Goal: Use online tool/utility: Utilize a website feature to perform a specific function

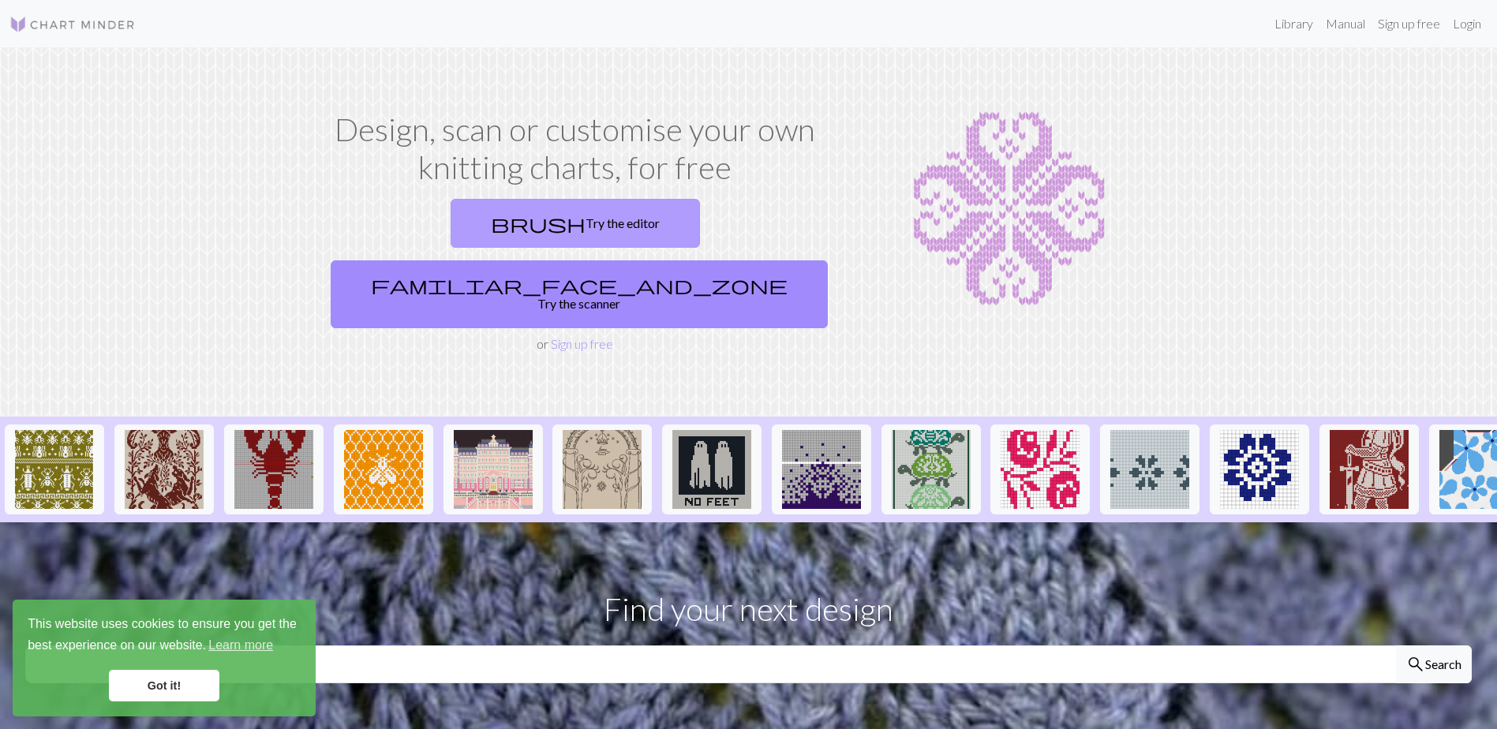
click at [451, 227] on link "brush Try the editor" at bounding box center [575, 223] width 249 height 49
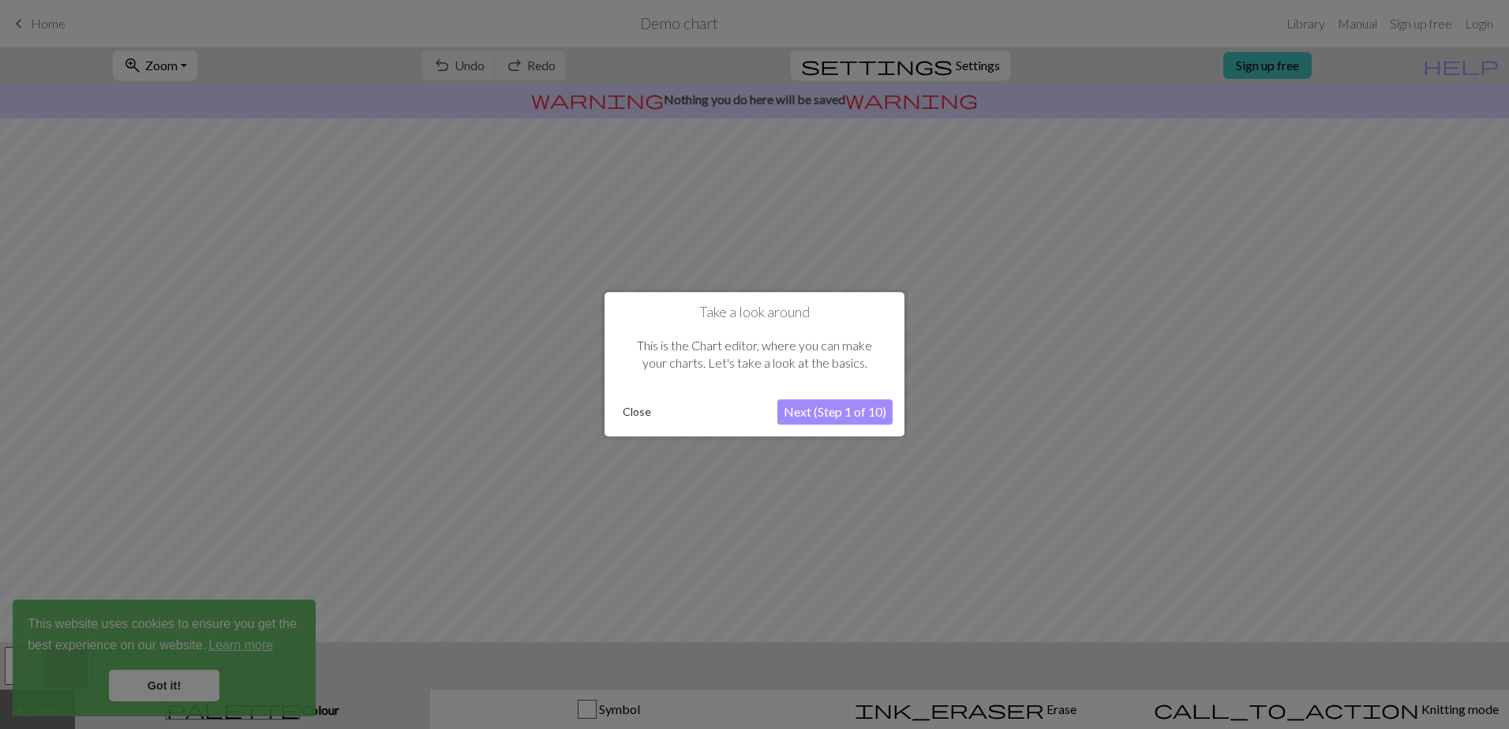
click at [830, 413] on button "Next (Step 1 of 10)" at bounding box center [834, 412] width 115 height 25
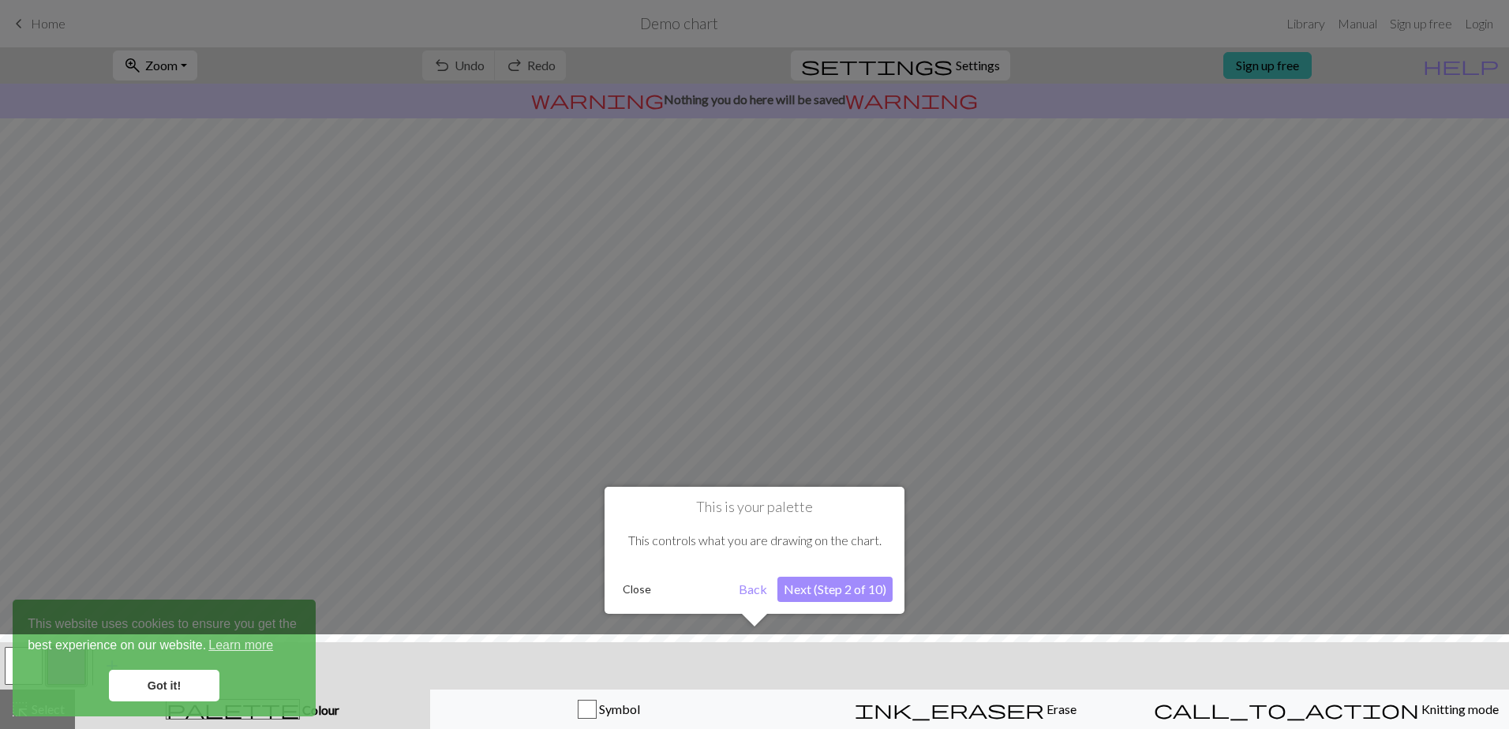
click at [809, 591] on button "Next (Step 2 of 10)" at bounding box center [834, 589] width 115 height 25
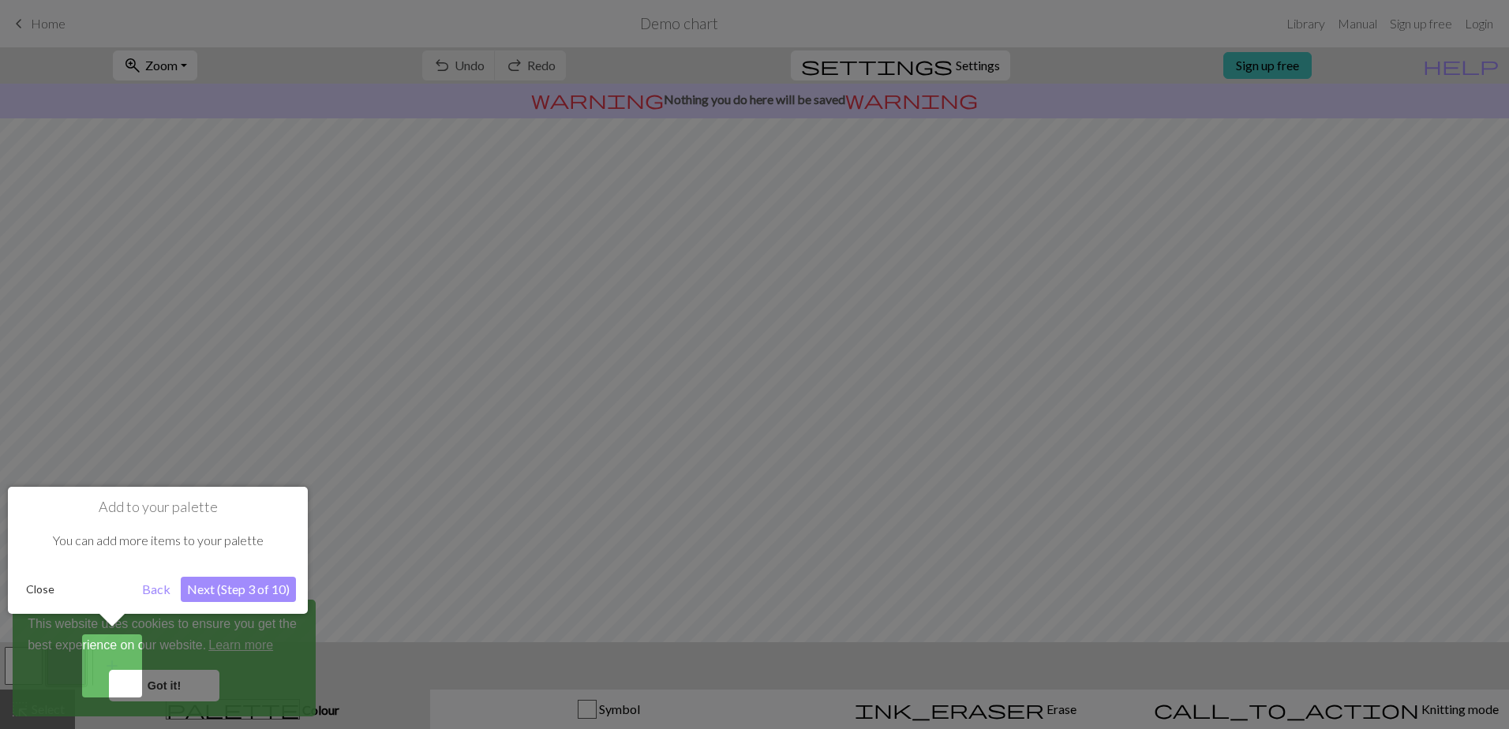
click at [220, 585] on button "Next (Step 3 of 10)" at bounding box center [238, 589] width 115 height 25
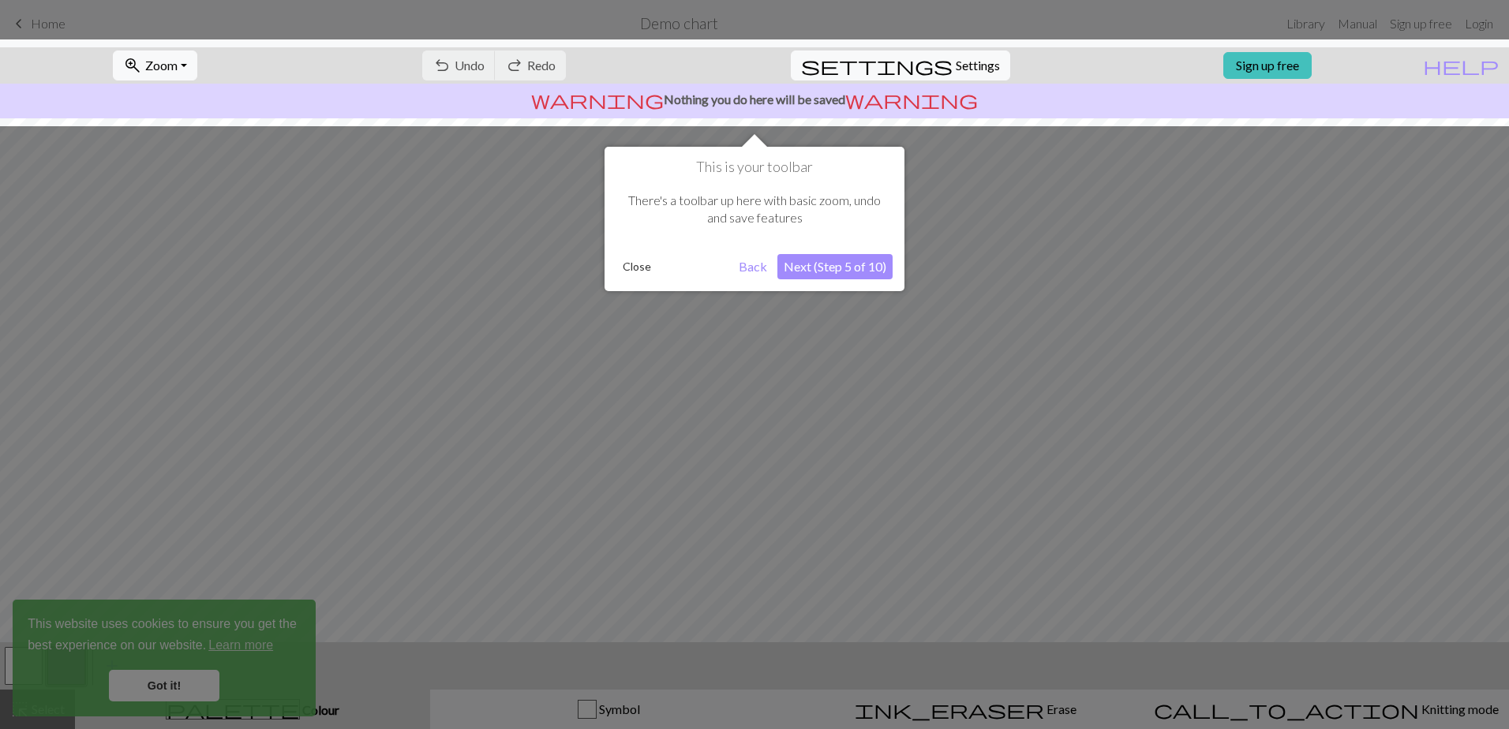
click at [797, 270] on button "Next (Step 5 of 10)" at bounding box center [834, 266] width 115 height 25
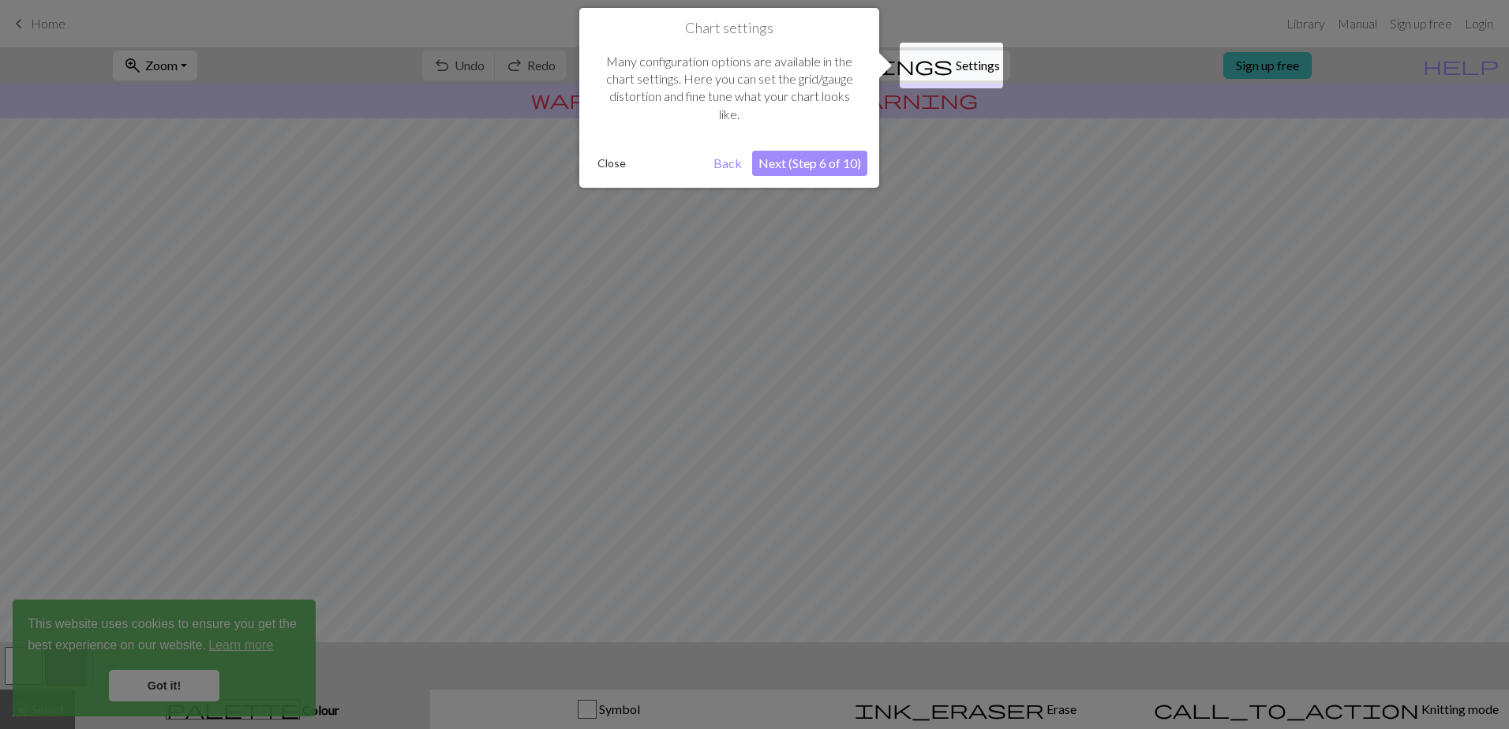
click at [798, 163] on button "Next (Step 6 of 10)" at bounding box center [809, 163] width 115 height 25
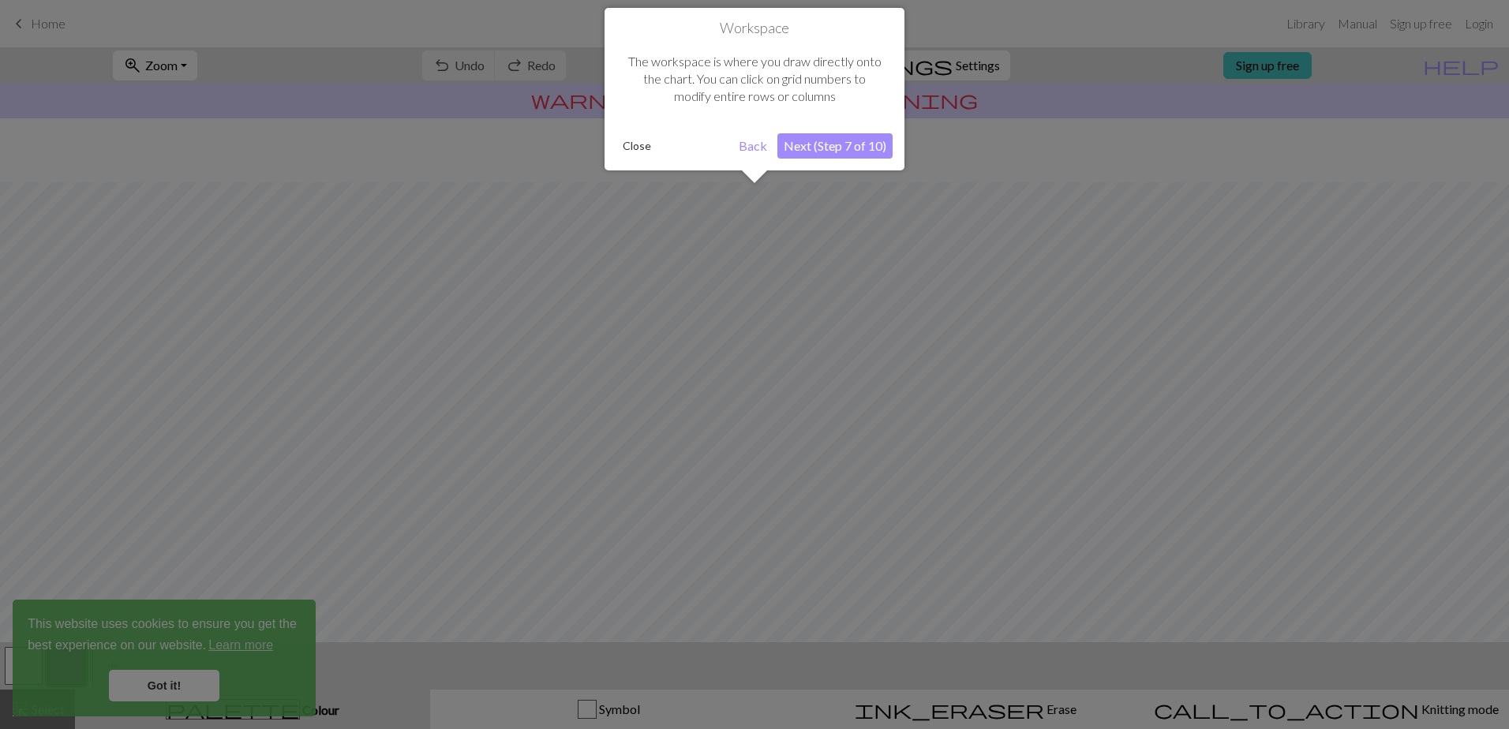
scroll to position [64, 0]
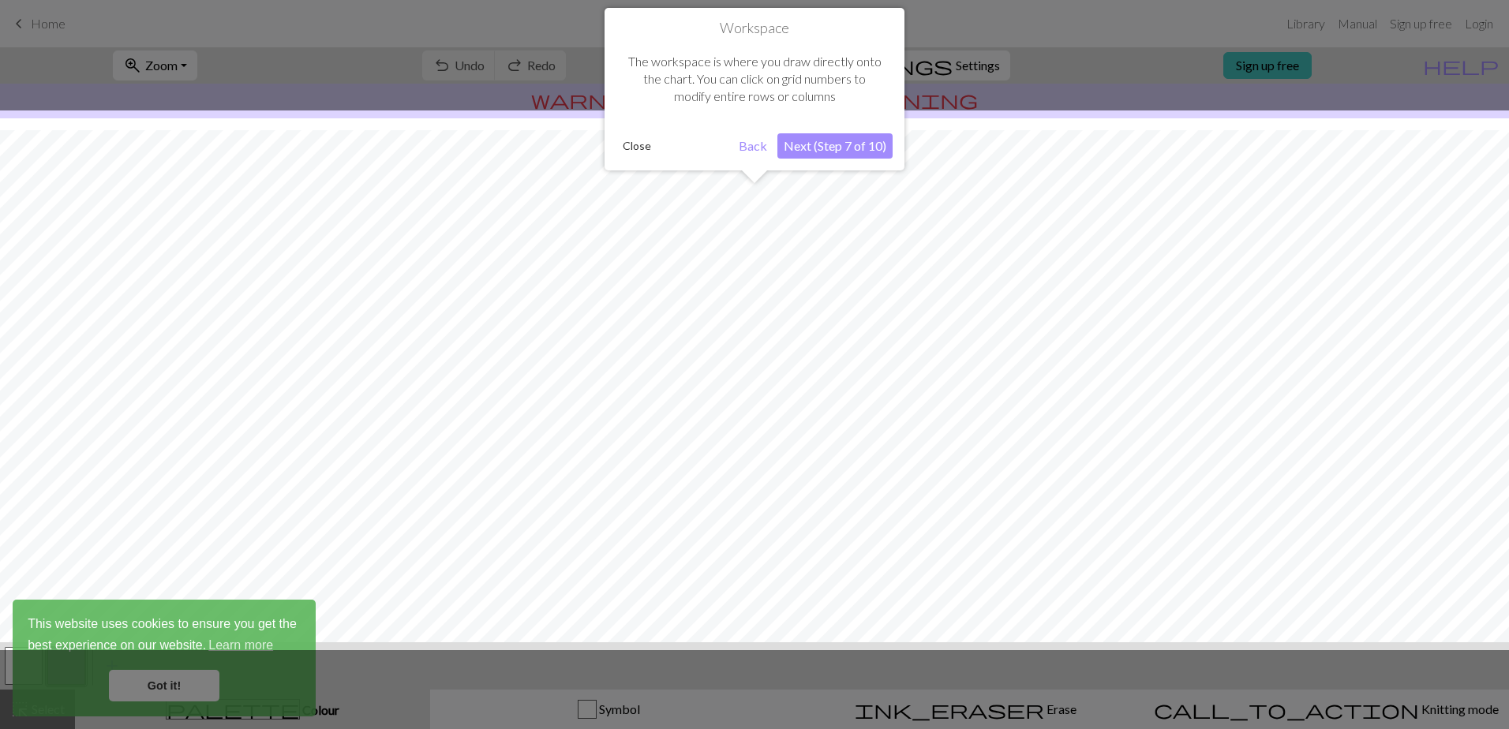
click at [799, 145] on button "Next (Step 7 of 10)" at bounding box center [834, 145] width 115 height 25
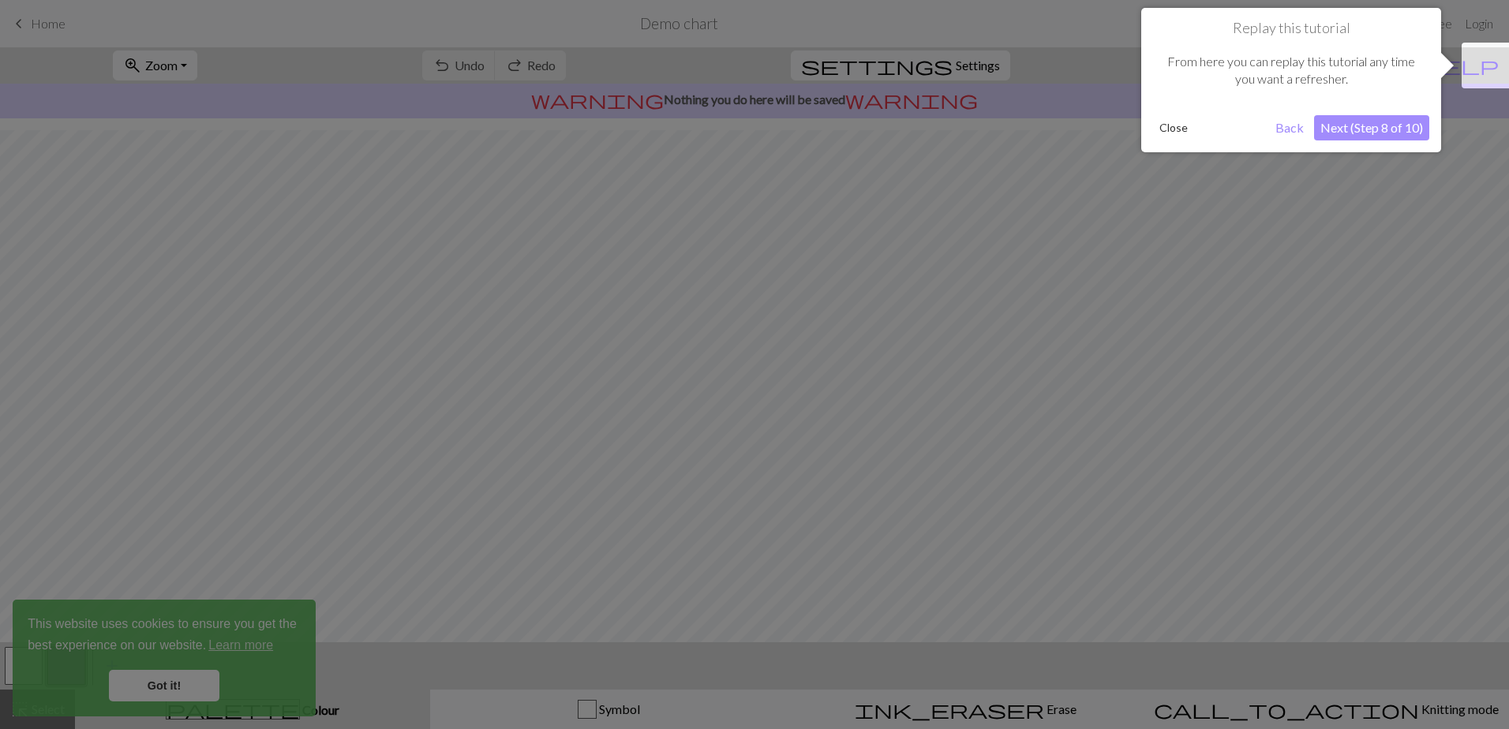
click at [1382, 123] on button "Next (Step 8 of 10)" at bounding box center [1371, 127] width 115 height 25
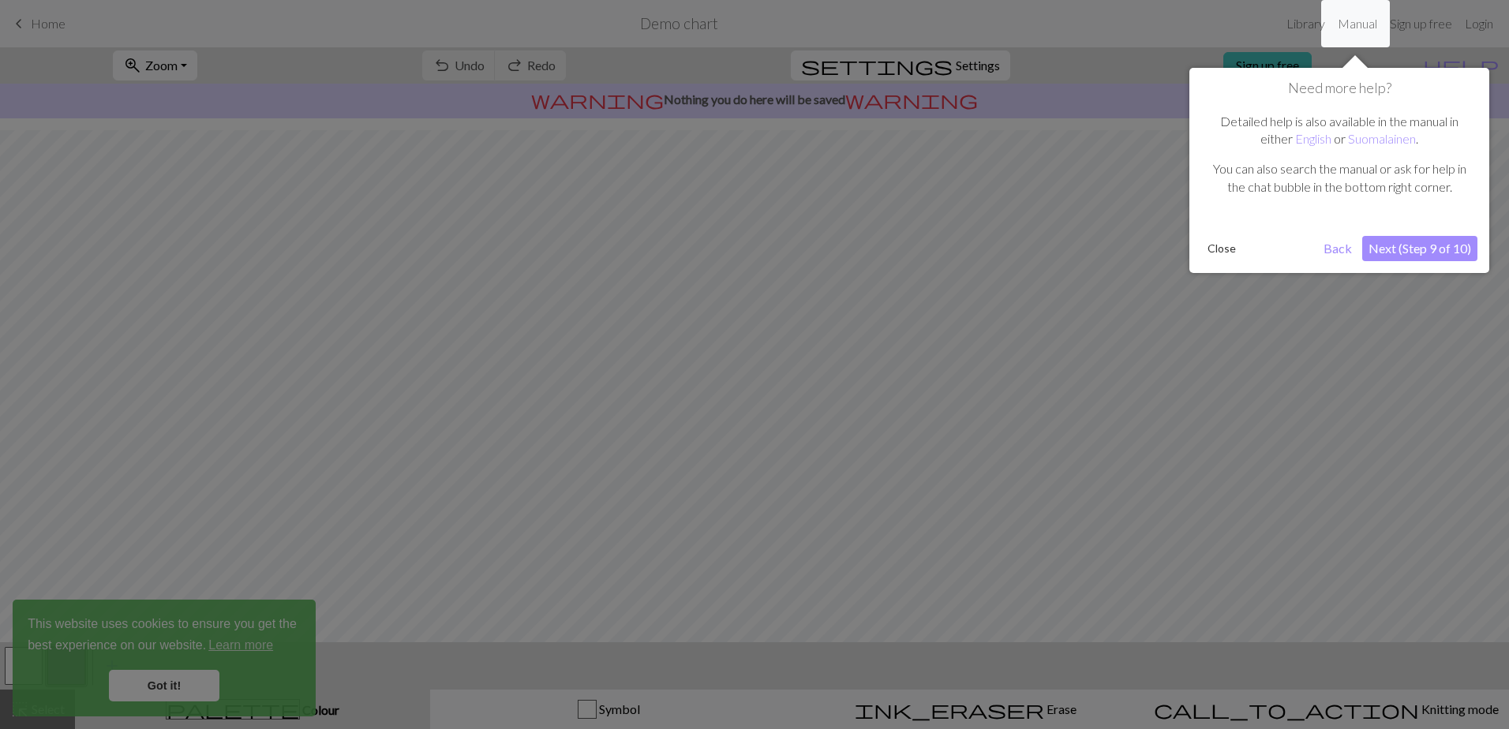
click at [1220, 253] on button "Close" at bounding box center [1221, 249] width 41 height 24
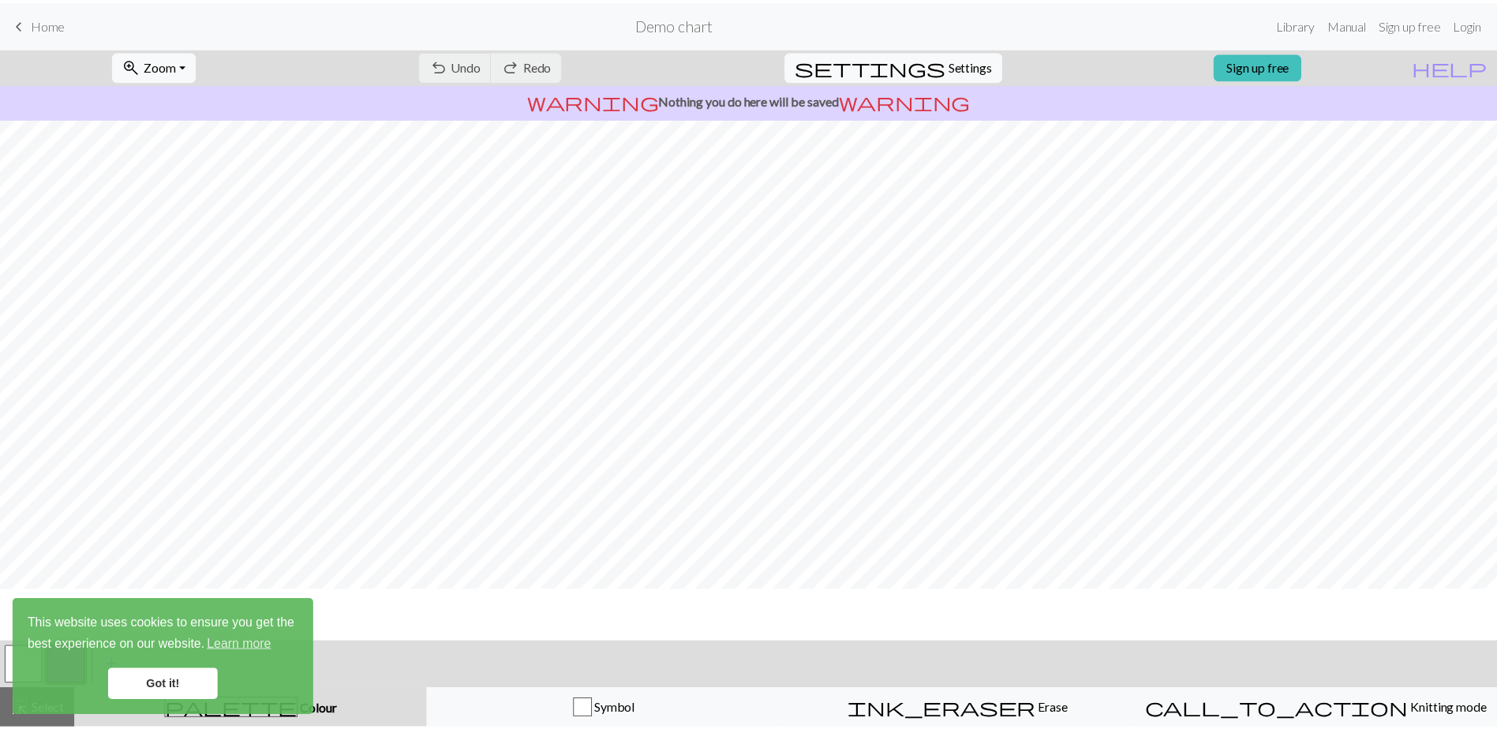
scroll to position [0, 0]
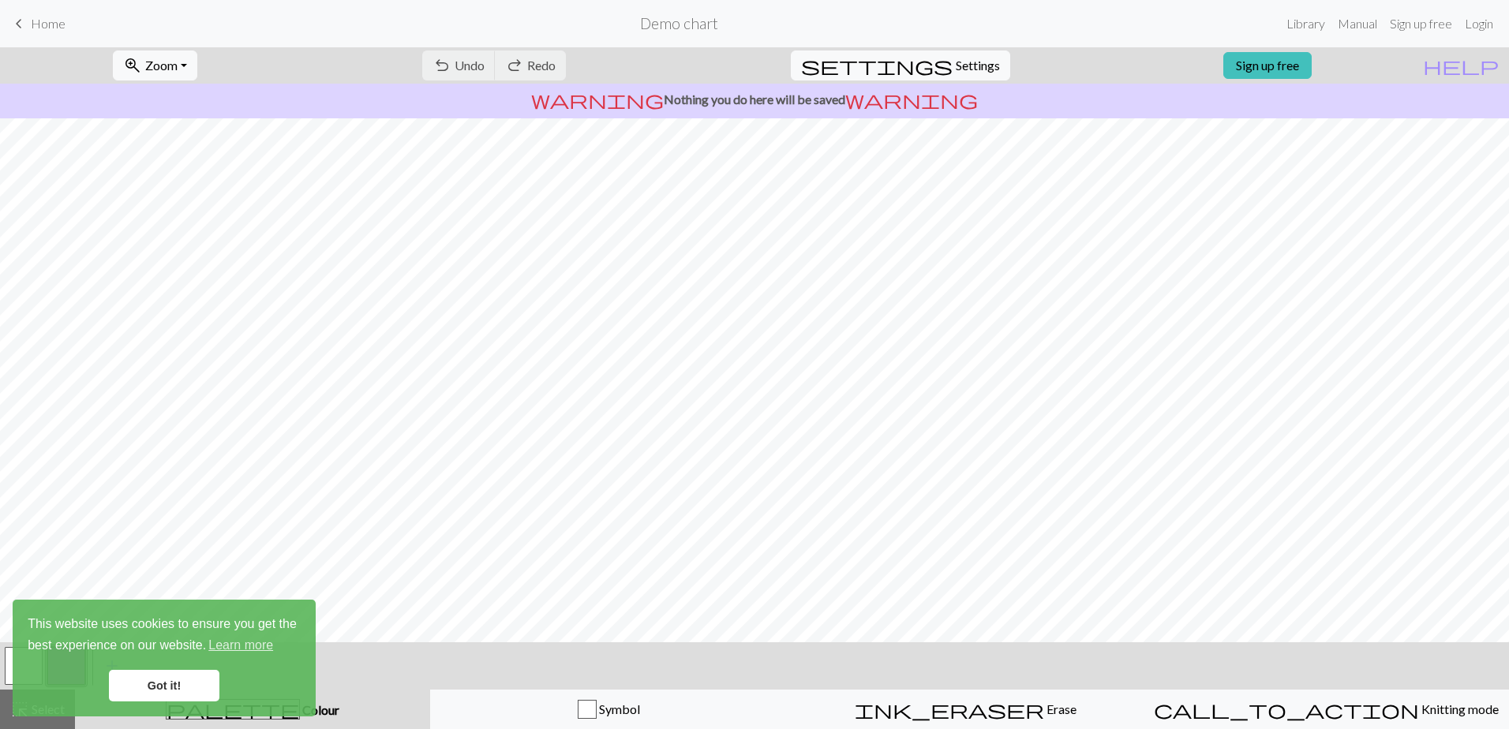
click at [135, 697] on link "Got it!" at bounding box center [164, 686] width 110 height 32
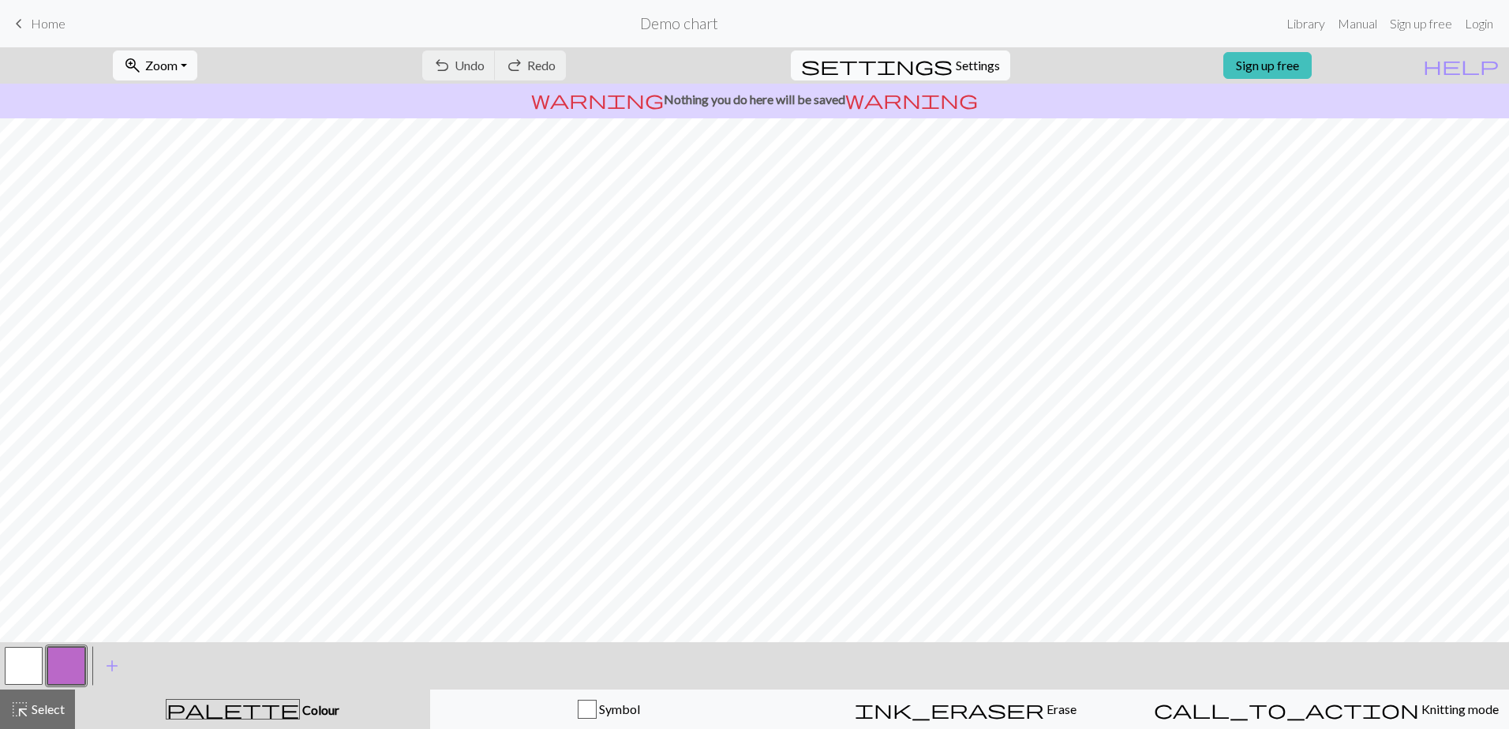
click at [955, 71] on span "Settings" at bounding box center [977, 65] width 44 height 19
select select "aran"
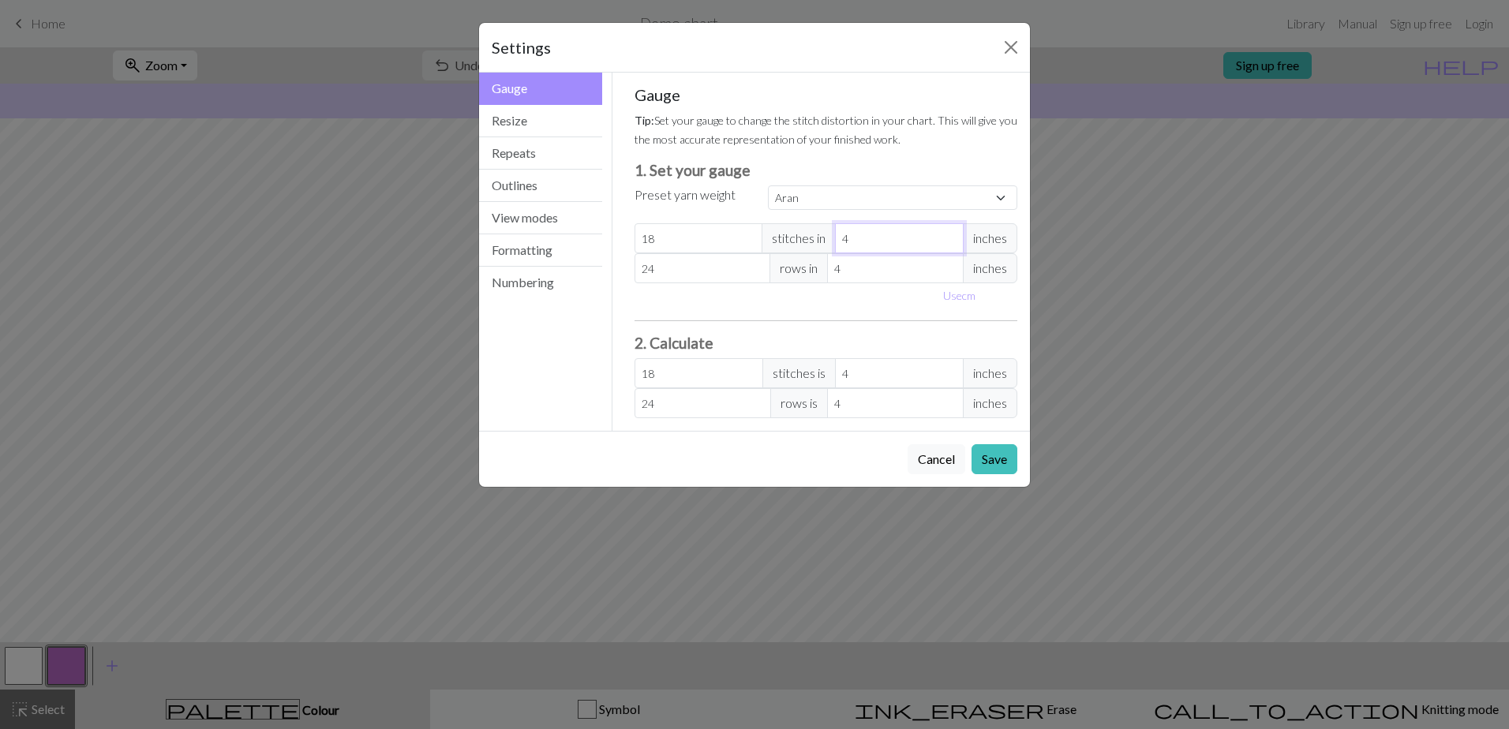
drag, startPoint x: 865, startPoint y: 240, endPoint x: 712, endPoint y: 230, distance: 153.4
click at [715, 230] on div "18 stitches in 4 inches" at bounding box center [825, 238] width 383 height 30
type input "1"
type input "72"
type input "1"
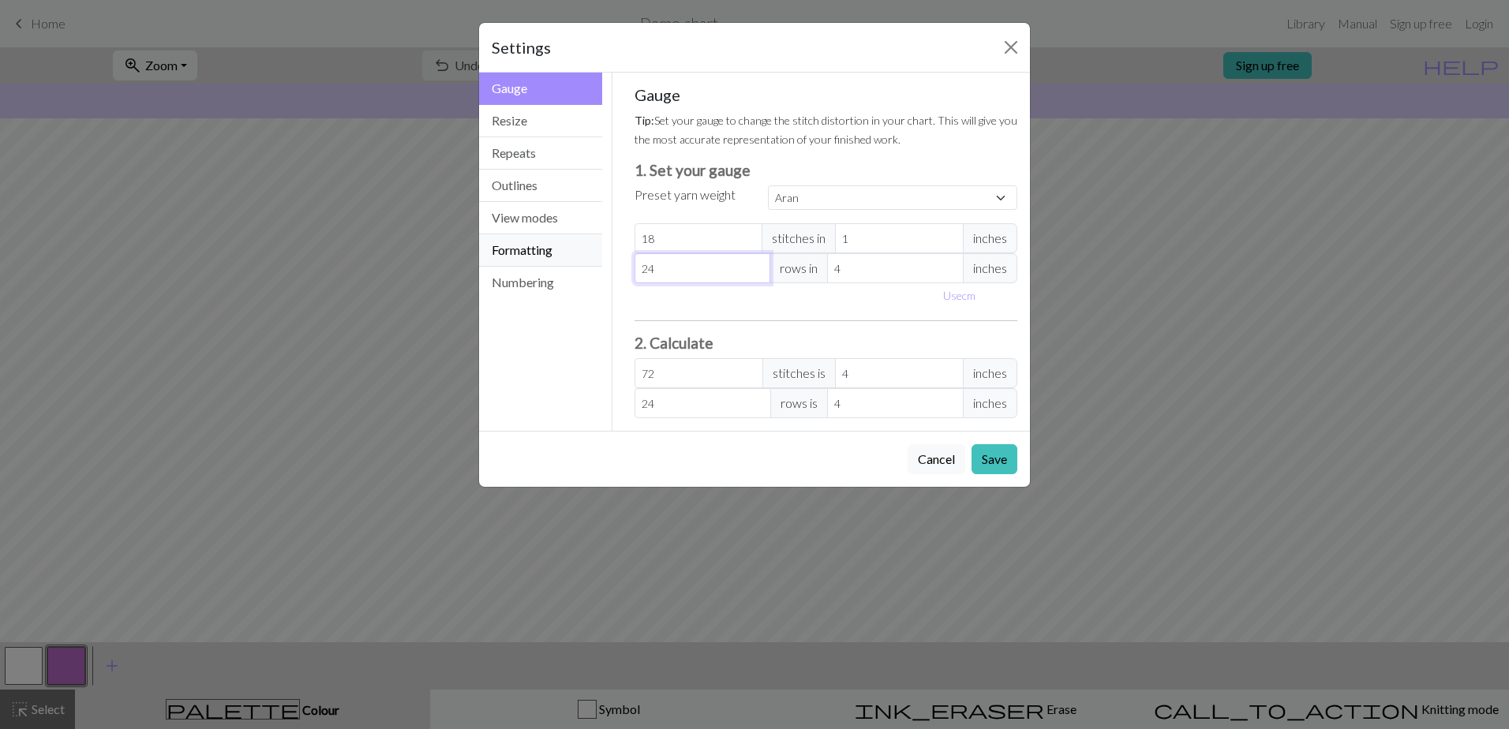
drag, startPoint x: 667, startPoint y: 272, endPoint x: 547, endPoint y: 260, distance: 120.5
click at [548, 260] on div "Gauge Gauge Resize Repeats Outlines View modes Formatting Numbering Gauge Resiz…" at bounding box center [754, 252] width 570 height 358
click at [899, 271] on input "4" at bounding box center [895, 268] width 136 height 30
click at [663, 277] on input "24" at bounding box center [702, 268] width 136 height 30
drag, startPoint x: 668, startPoint y: 269, endPoint x: 586, endPoint y: 260, distance: 82.5
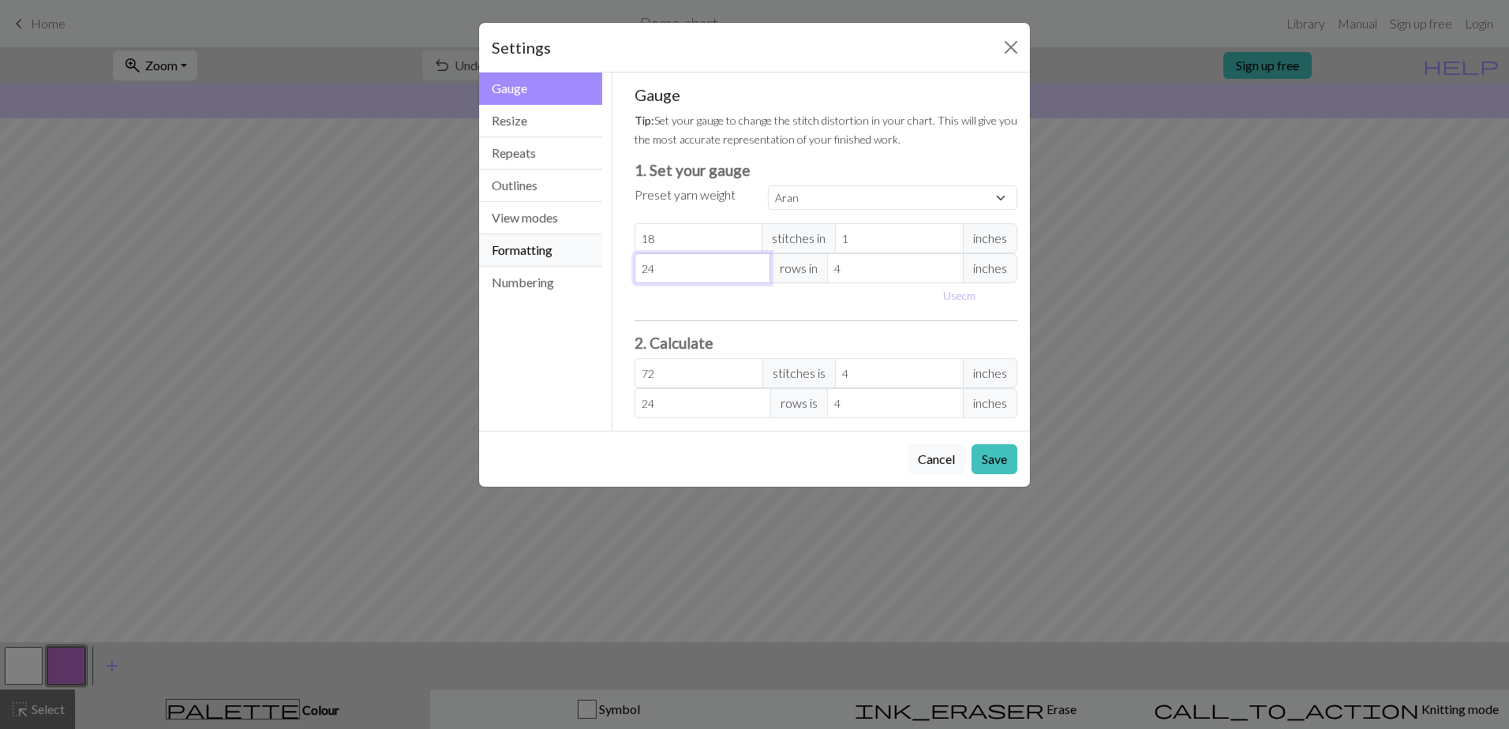
click at [586, 260] on div "Gauge Gauge Resize Repeats Outlines View modes Formatting Numbering Gauge Resiz…" at bounding box center [754, 252] width 570 height 358
type input "1"
type input "18"
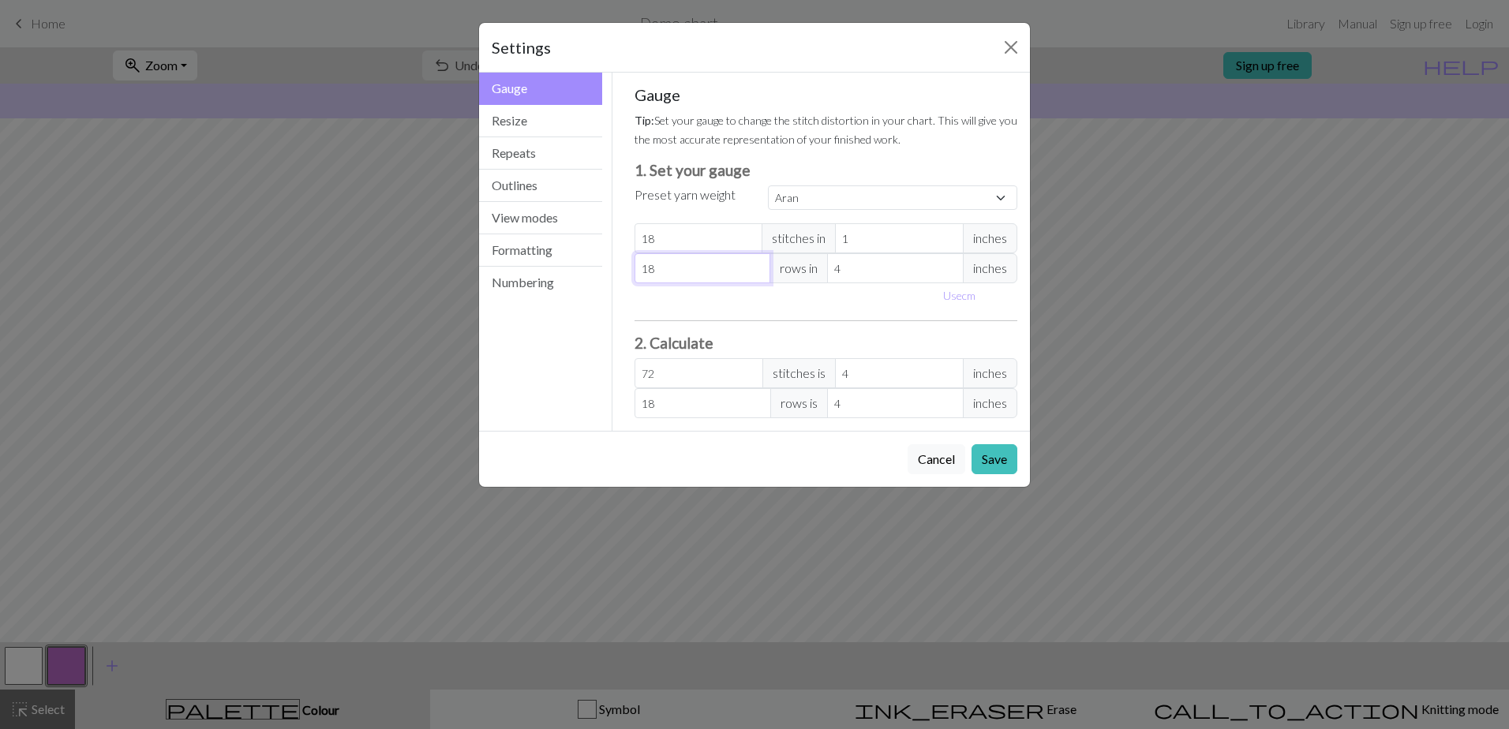
type input "18"
drag, startPoint x: 828, startPoint y: 264, endPoint x: 720, endPoint y: 257, distance: 108.3
click at [747, 258] on div "18 rows in 4 inches" at bounding box center [825, 268] width 383 height 30
type input "1"
type input "72"
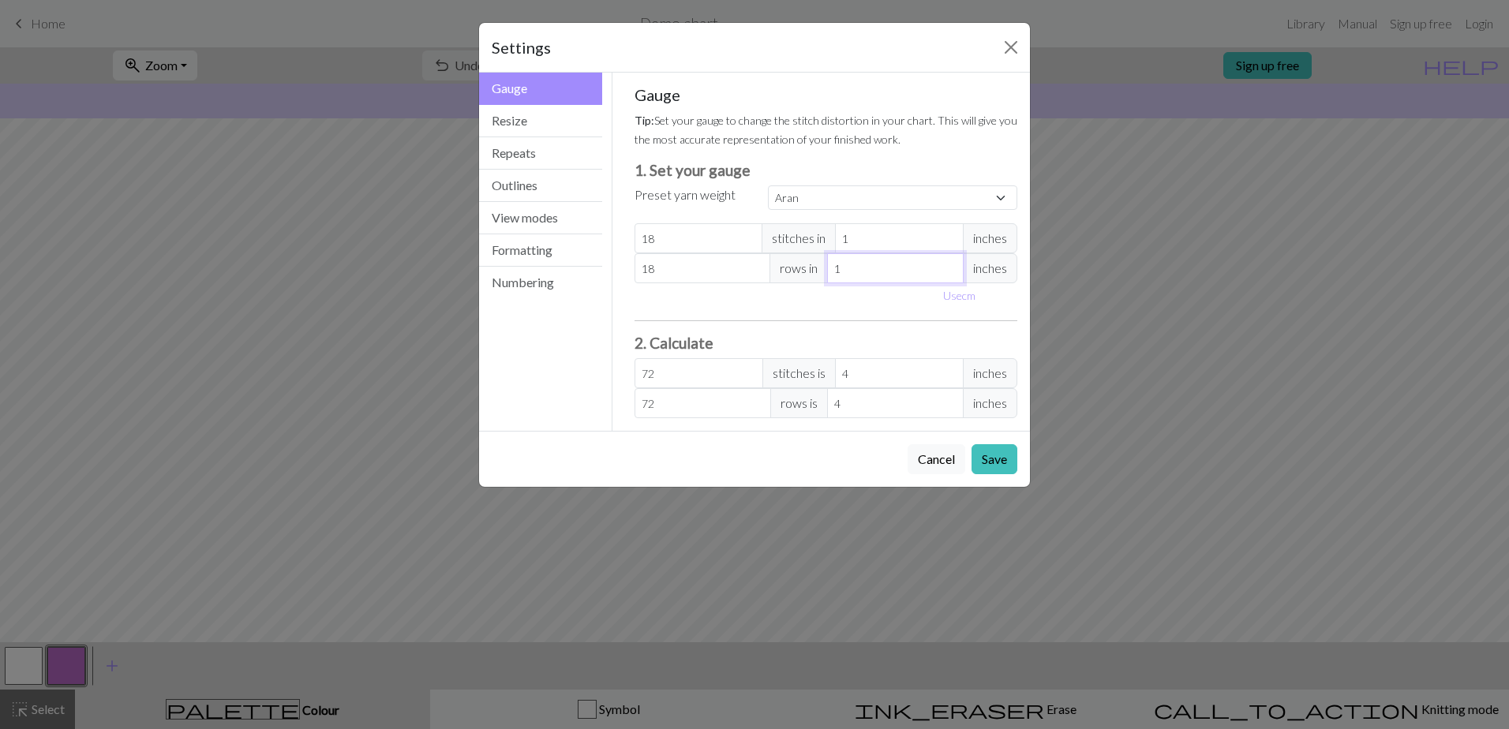
type input "1"
click at [718, 380] on input "72" at bounding box center [698, 373] width 129 height 30
click at [907, 196] on select "Custom Square Lace Light Fingering Fingering Sport Double knit Worsted Aran Bul…" at bounding box center [892, 197] width 249 height 24
select select "square"
click at [768, 185] on select "Custom Square Lace Light Fingering Fingering Sport Double knit Worsted Aran Bul…" at bounding box center [892, 197] width 249 height 24
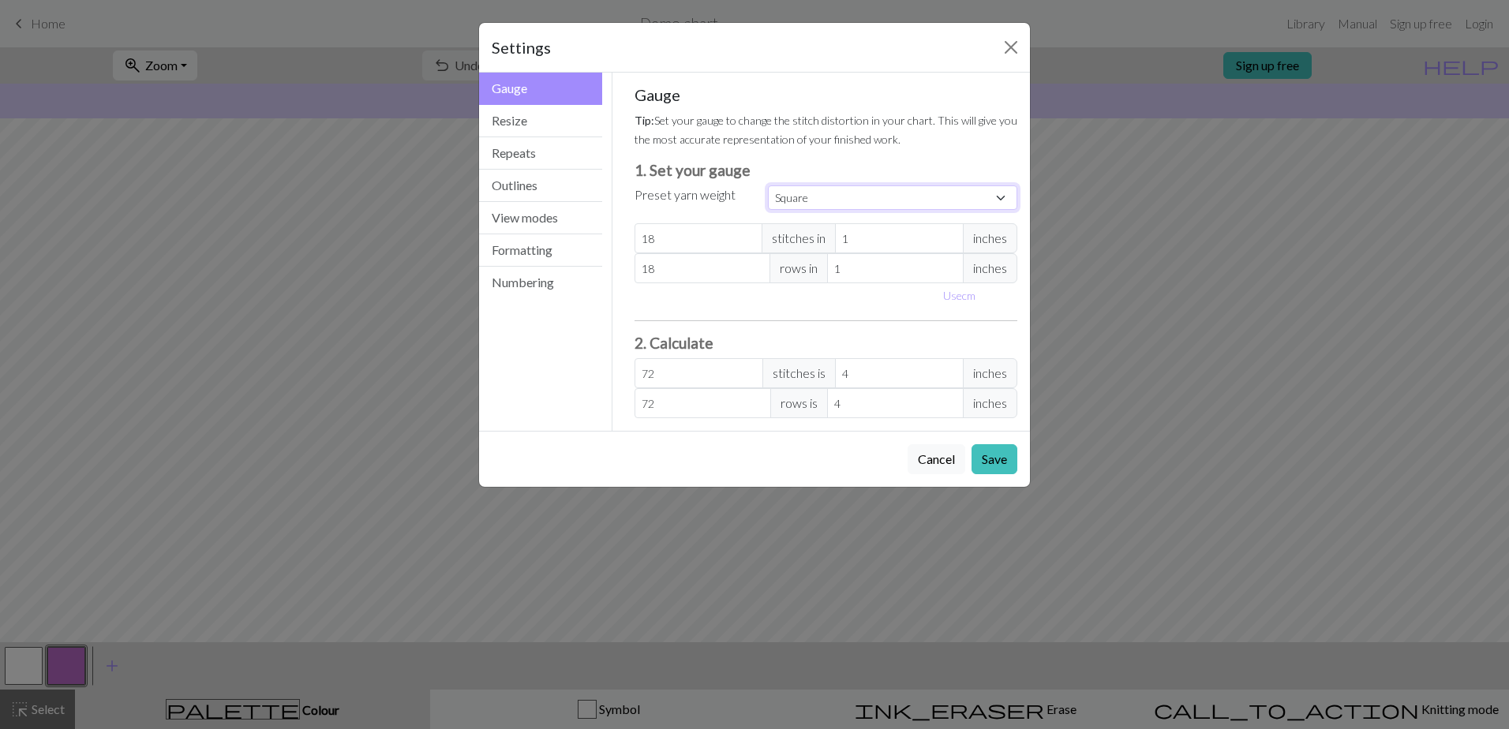
type input "32"
type input "4"
type input "32"
type input "4"
type input "32"
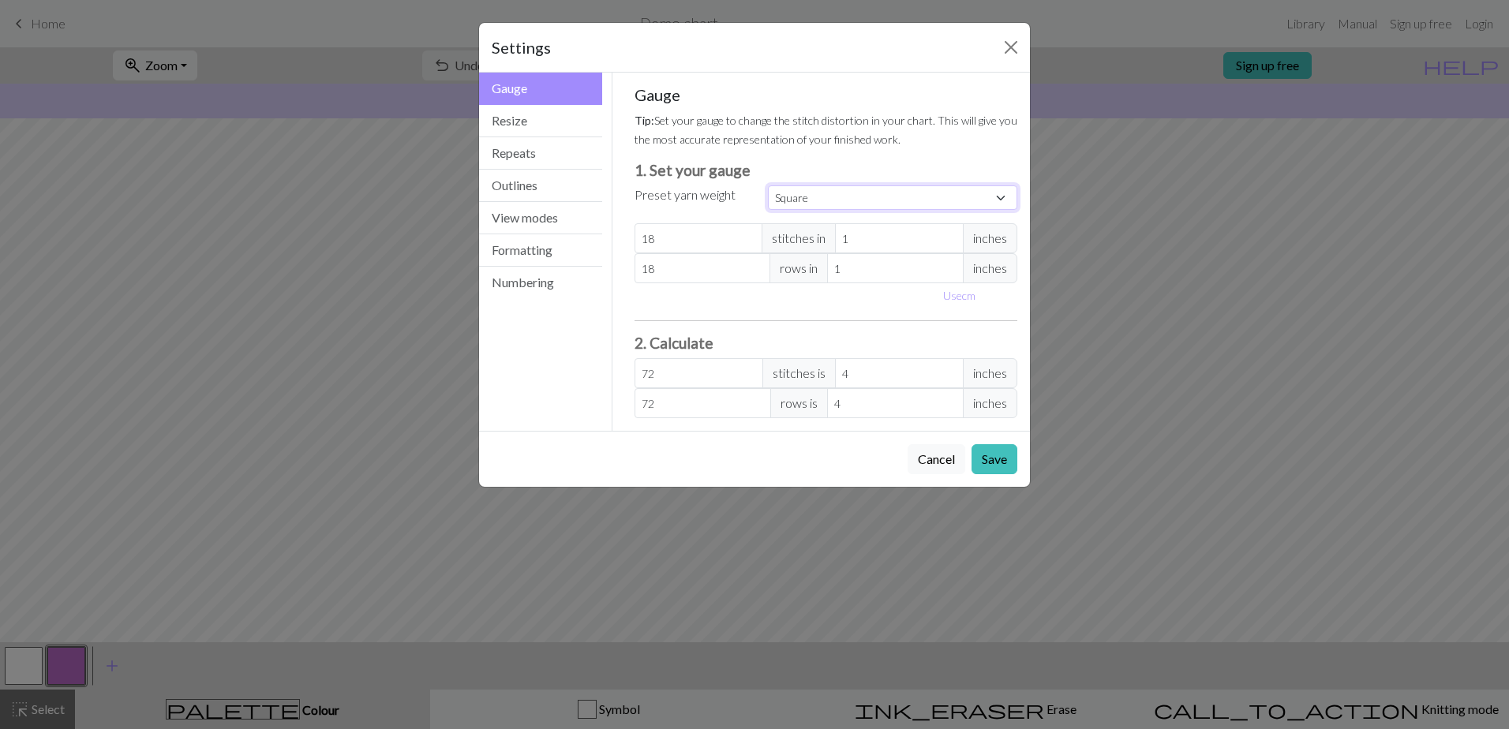
type input "32"
drag, startPoint x: 676, startPoint y: 235, endPoint x: 568, endPoint y: 219, distance: 109.2
click at [570, 219] on div "Gauge Gauge Resize Repeats Outlines View modes Formatting Numbering Gauge Resiz…" at bounding box center [754, 252] width 570 height 358
type input "1"
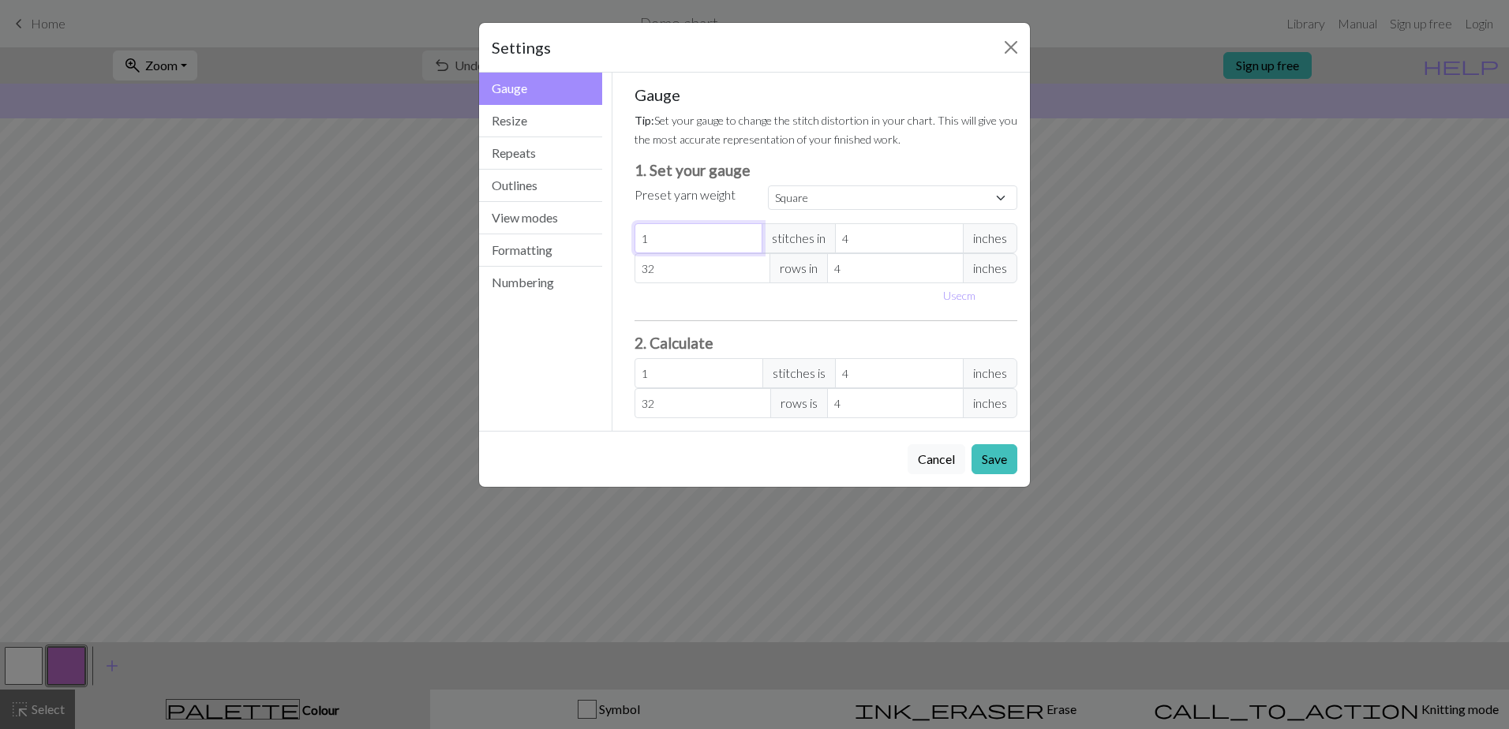
type input "18"
drag, startPoint x: 895, startPoint y: 246, endPoint x: 769, endPoint y: 232, distance: 127.0
click at [781, 233] on div "18 stitches in 4 inches" at bounding box center [825, 238] width 383 height 30
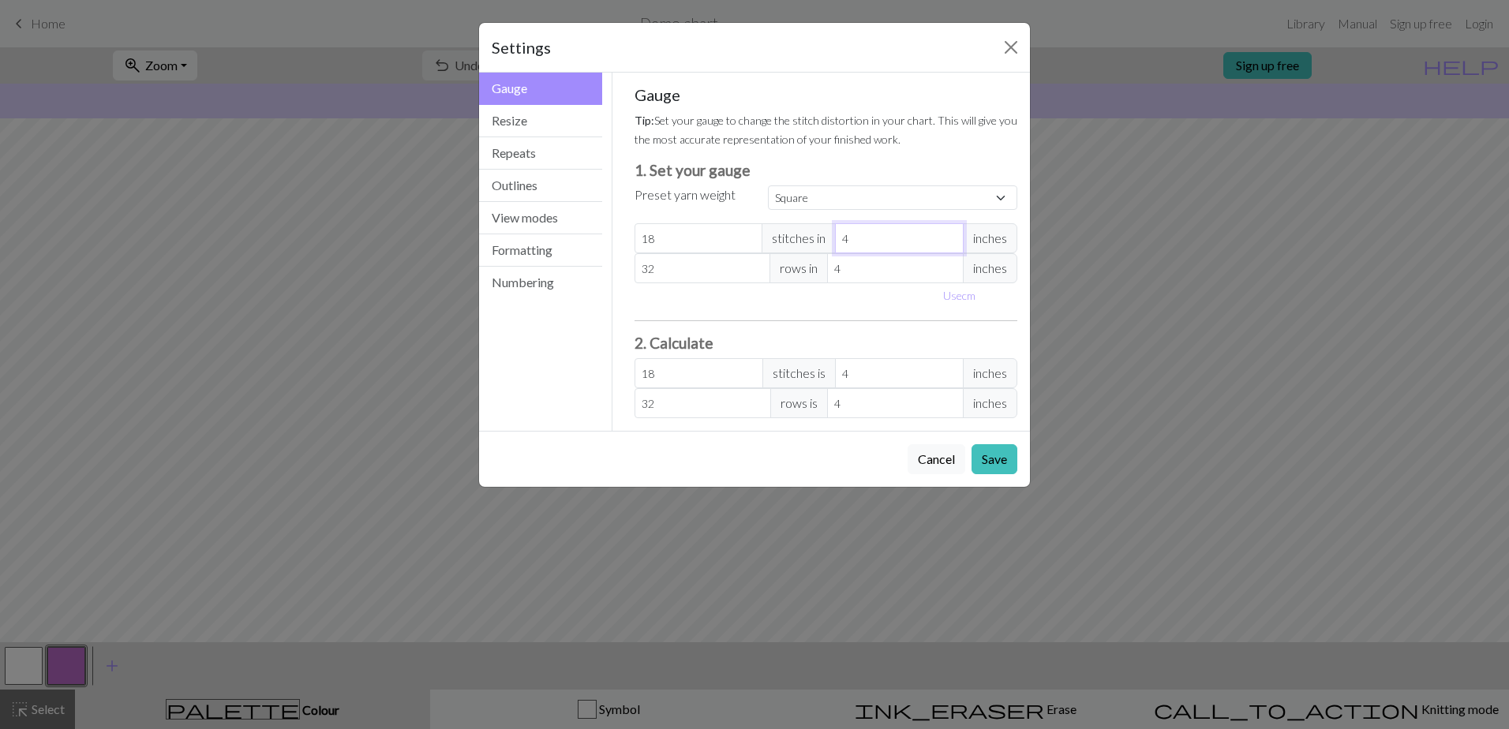
type input "1"
type input "72"
type input "1"
drag, startPoint x: 679, startPoint y: 268, endPoint x: 546, endPoint y: 261, distance: 133.5
click at [563, 262] on div "Gauge Gauge Resize Repeats Outlines View modes Formatting Numbering Gauge Resiz…" at bounding box center [754, 252] width 570 height 358
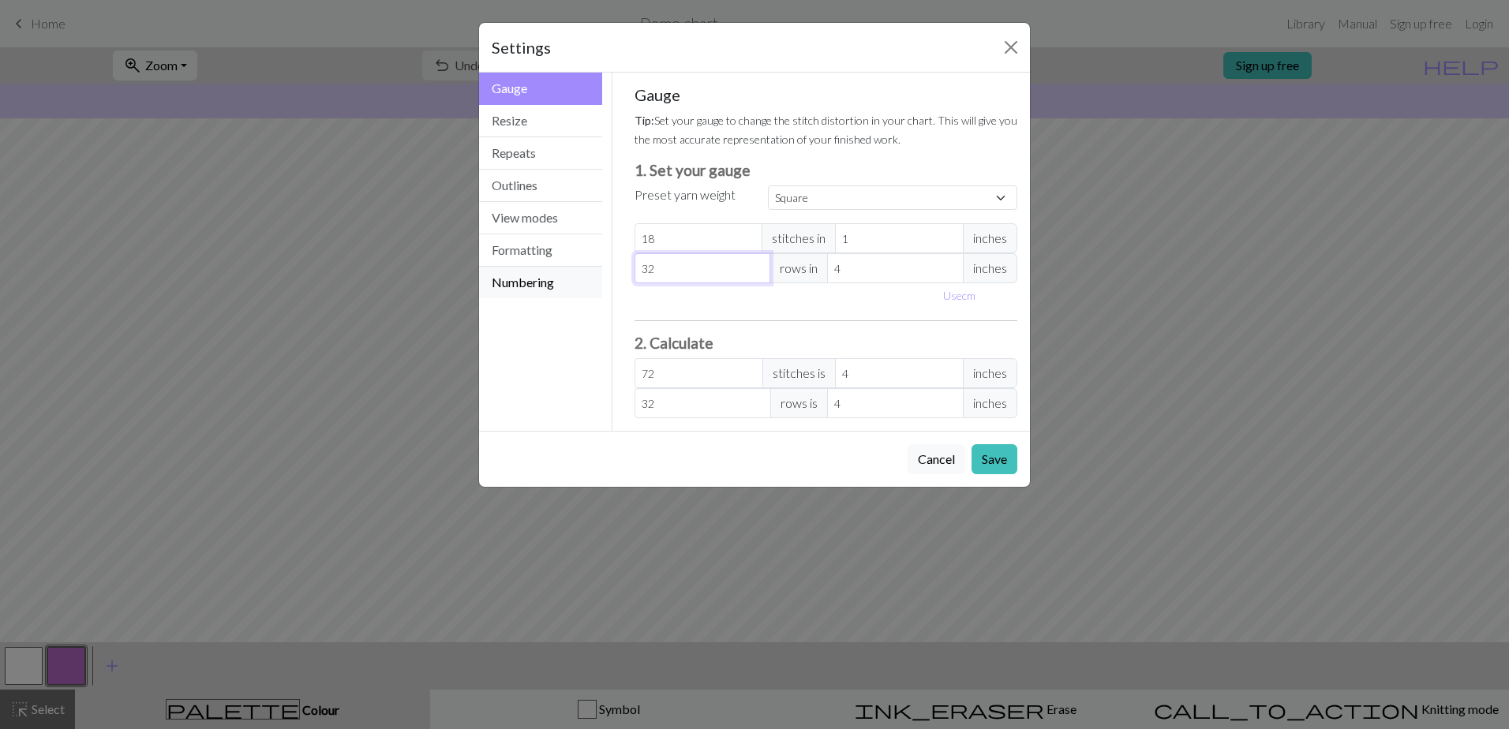
type input "1"
type input "18"
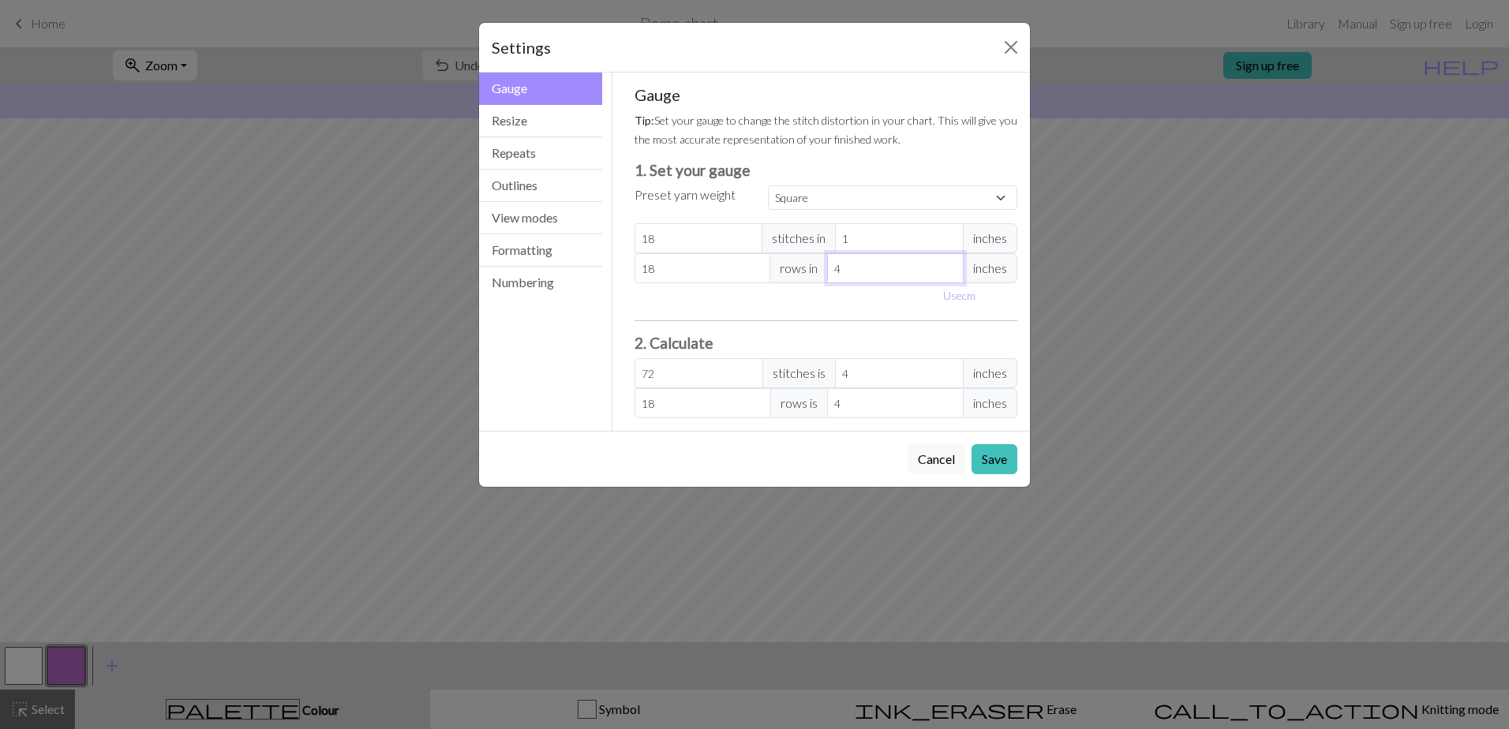
click at [763, 263] on div "18 rows in 4 inches" at bounding box center [825, 268] width 383 height 30
type input "1"
type input "72"
type input "1"
click at [520, 214] on button "View modes" at bounding box center [540, 218] width 123 height 32
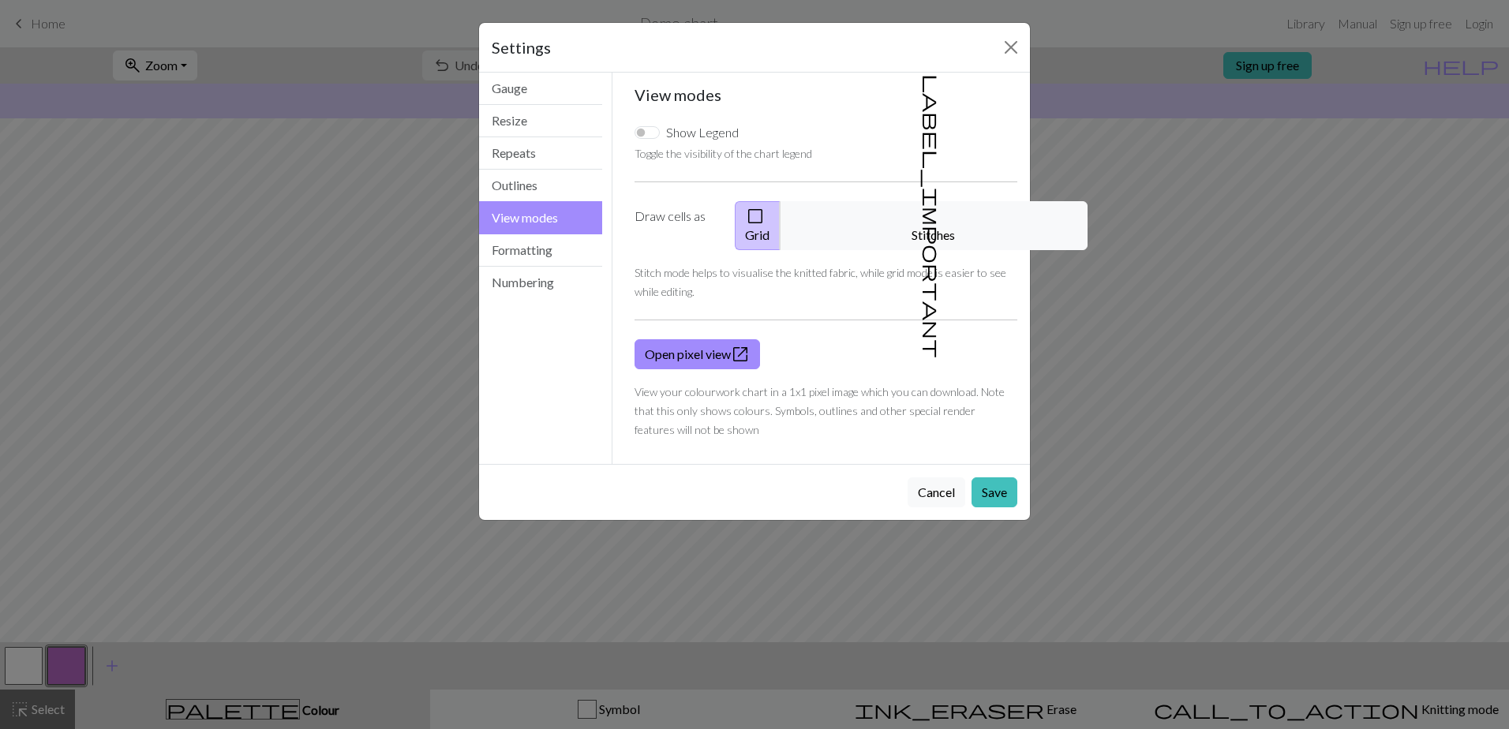
click at [765, 208] on span "check_box_outline_blank" at bounding box center [755, 216] width 19 height 22
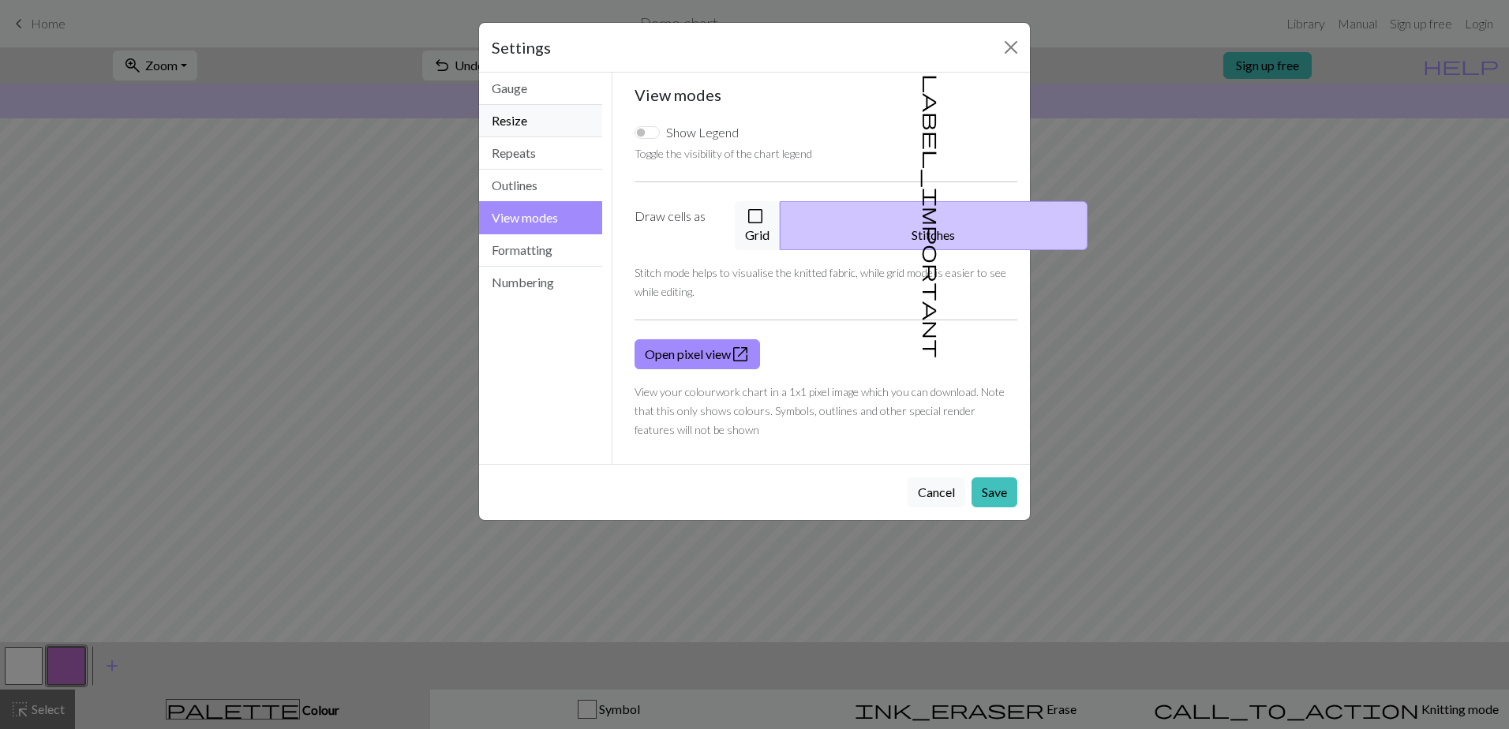
click at [523, 115] on button "Resize" at bounding box center [540, 121] width 123 height 32
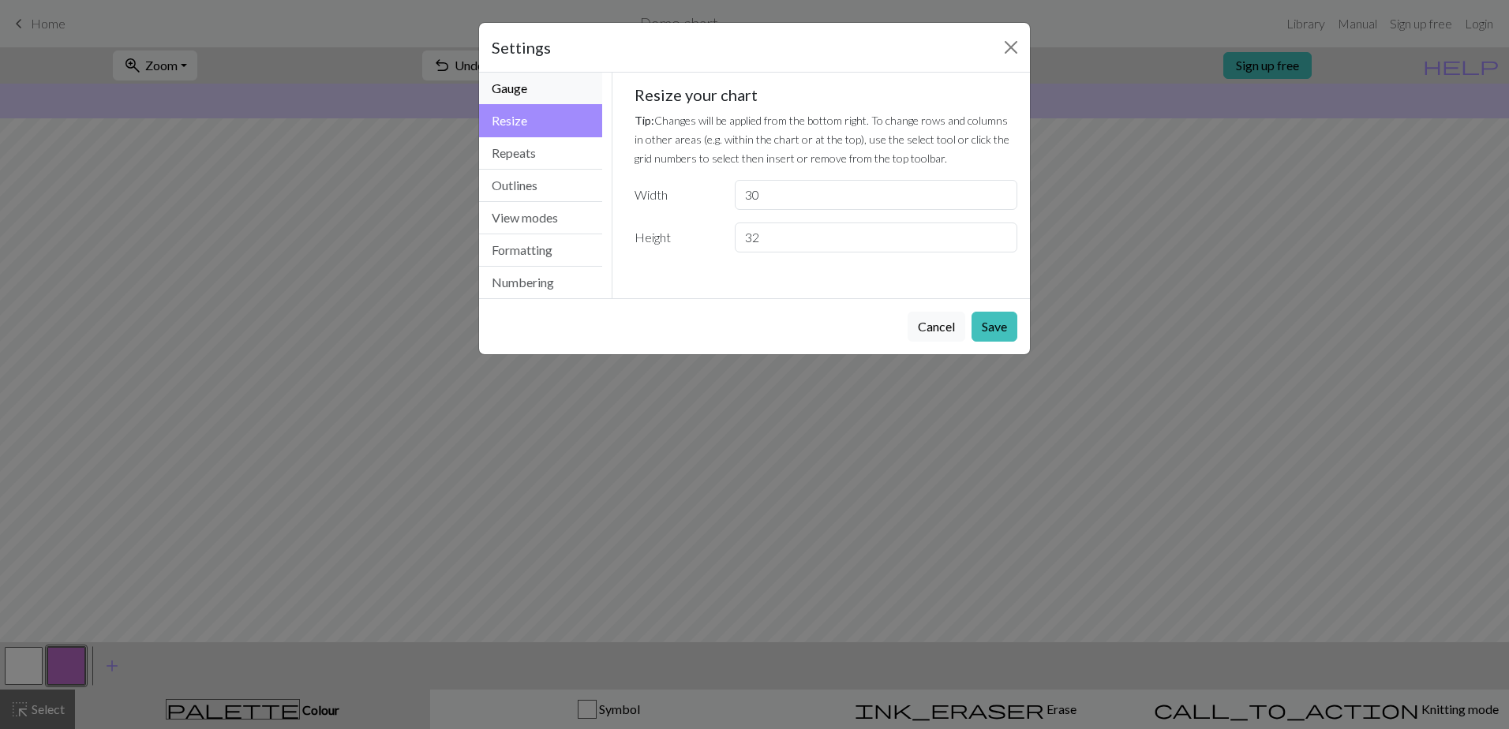
click at [522, 86] on button "Gauge" at bounding box center [540, 89] width 123 height 32
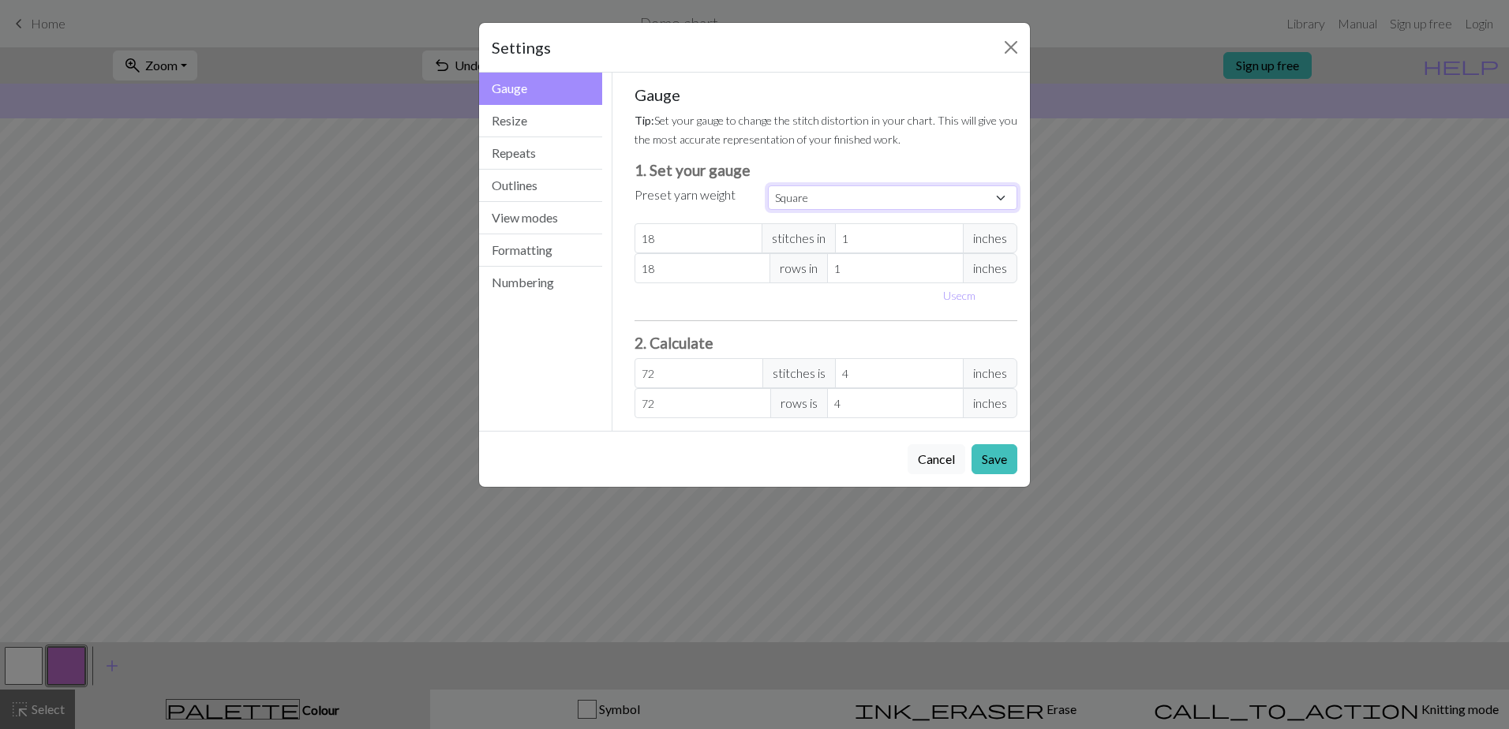
click at [875, 206] on select "Custom Square Lace Light Fingering Fingering Sport Double knit Worsted Aran Bul…" at bounding box center [892, 197] width 249 height 24
select select "square"
click at [768, 185] on select "Custom Square Lace Light Fingering Fingering Sport Double knit Worsted Aran Bul…" at bounding box center [892, 197] width 249 height 24
type input "32"
type input "4"
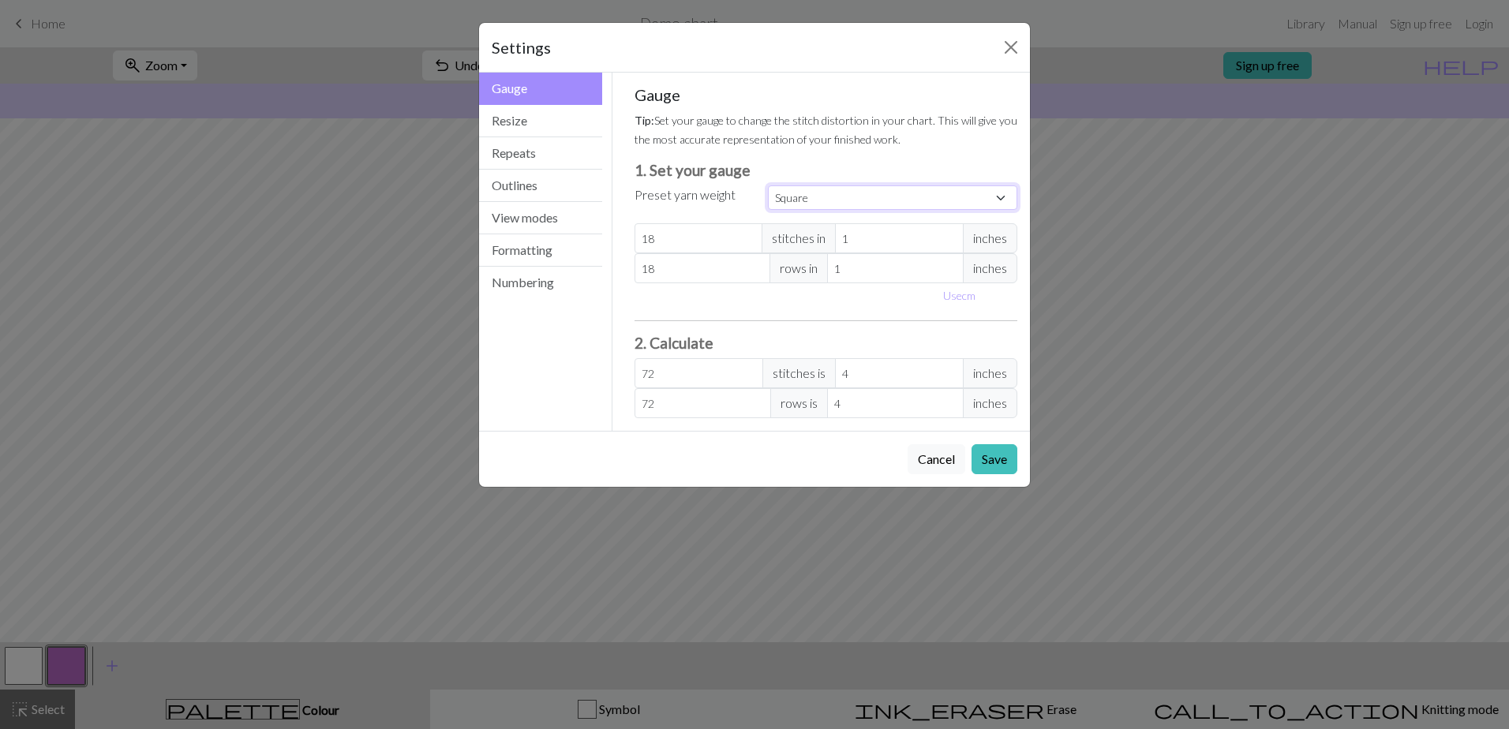
type input "32"
type input "4"
type input "32"
drag, startPoint x: 873, startPoint y: 247, endPoint x: 751, endPoint y: 242, distance: 121.6
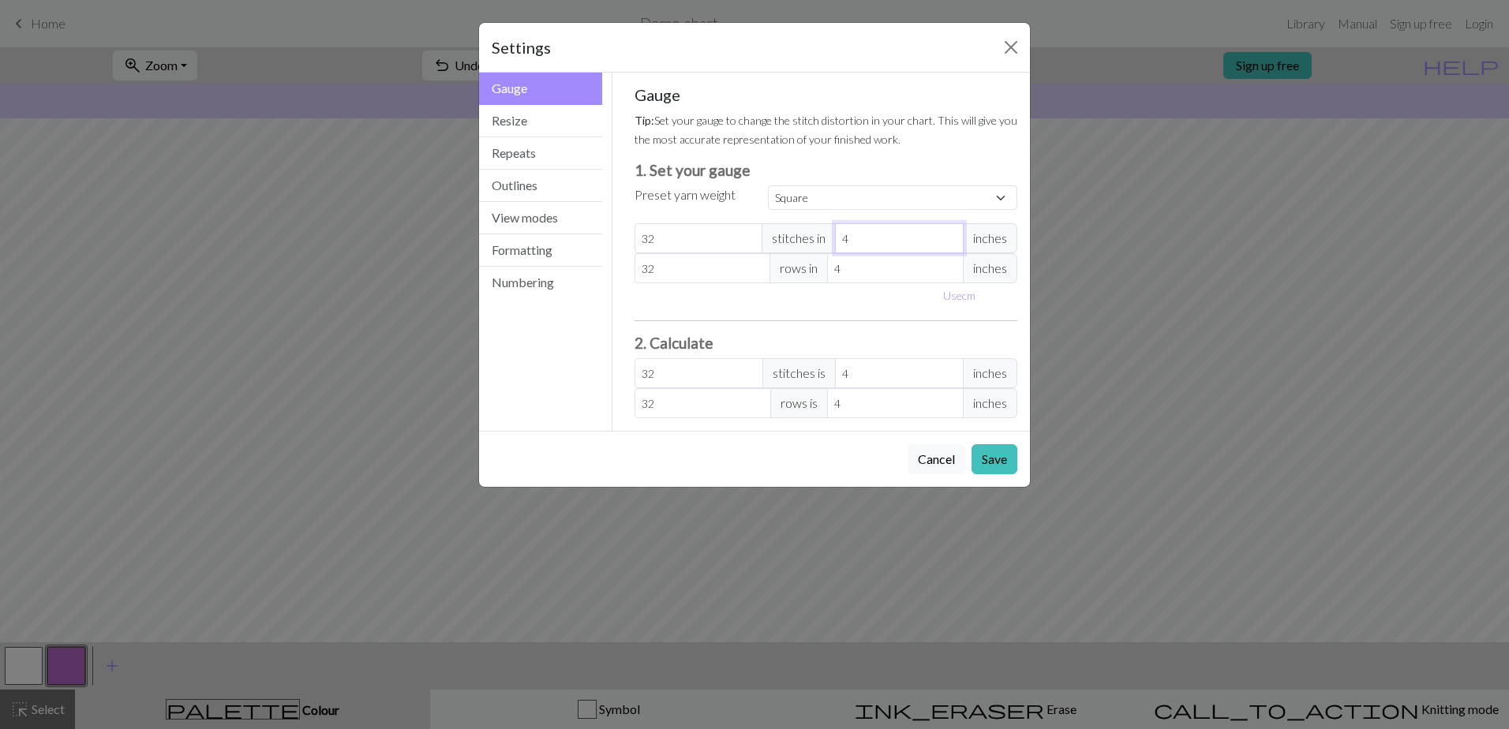
click at [761, 242] on div "32 stitches in 4 inches" at bounding box center [825, 238] width 383 height 30
drag, startPoint x: 625, startPoint y: 243, endPoint x: 573, endPoint y: 241, distance: 52.1
click at [577, 242] on div "Gauge Gauge Resize Repeats Outlines View modes Formatting Numbering Gauge Resiz…" at bounding box center [754, 252] width 570 height 358
type input "1"
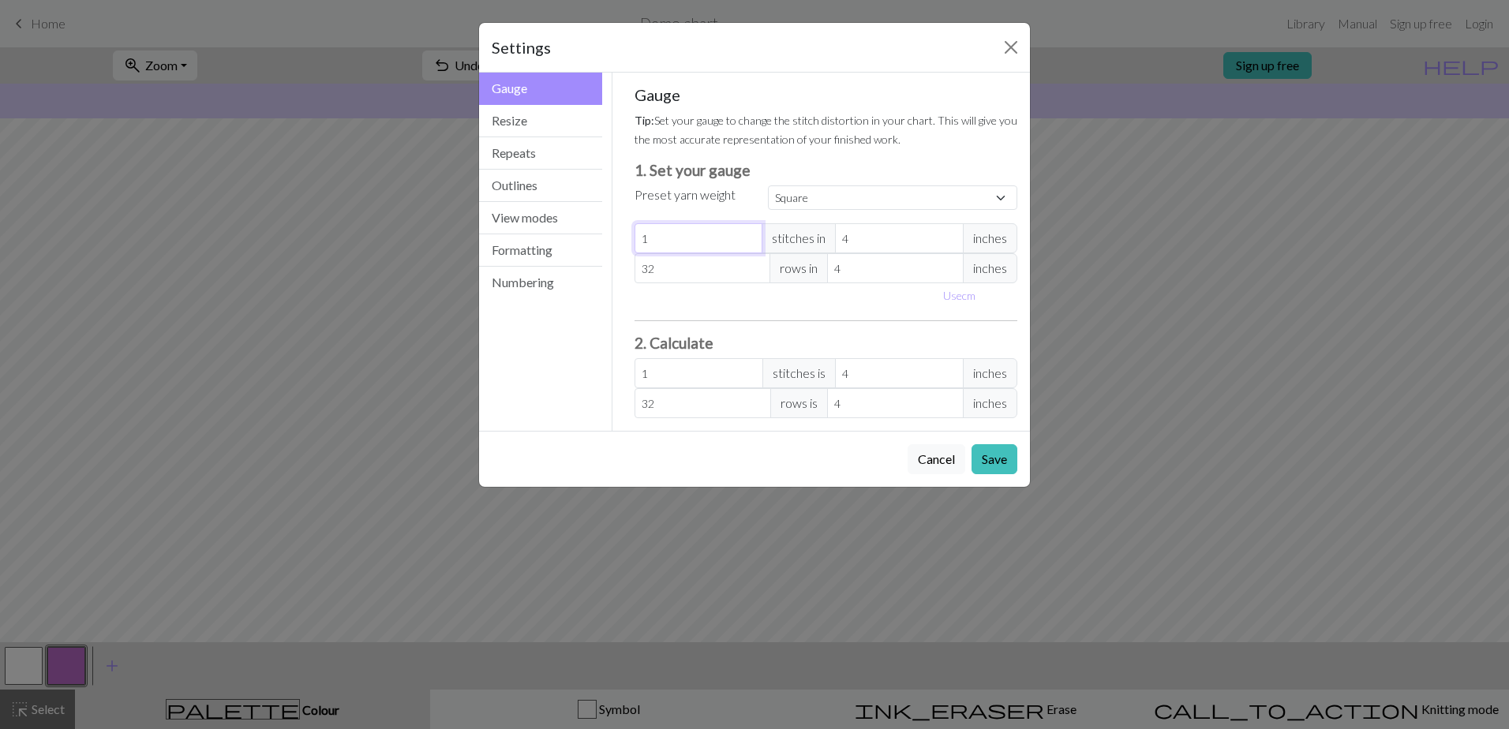
type input "18"
drag, startPoint x: 837, startPoint y: 241, endPoint x: 721, endPoint y: 224, distance: 117.2
click at [721, 224] on div "18 stitches in 4 inches" at bounding box center [825, 238] width 383 height 30
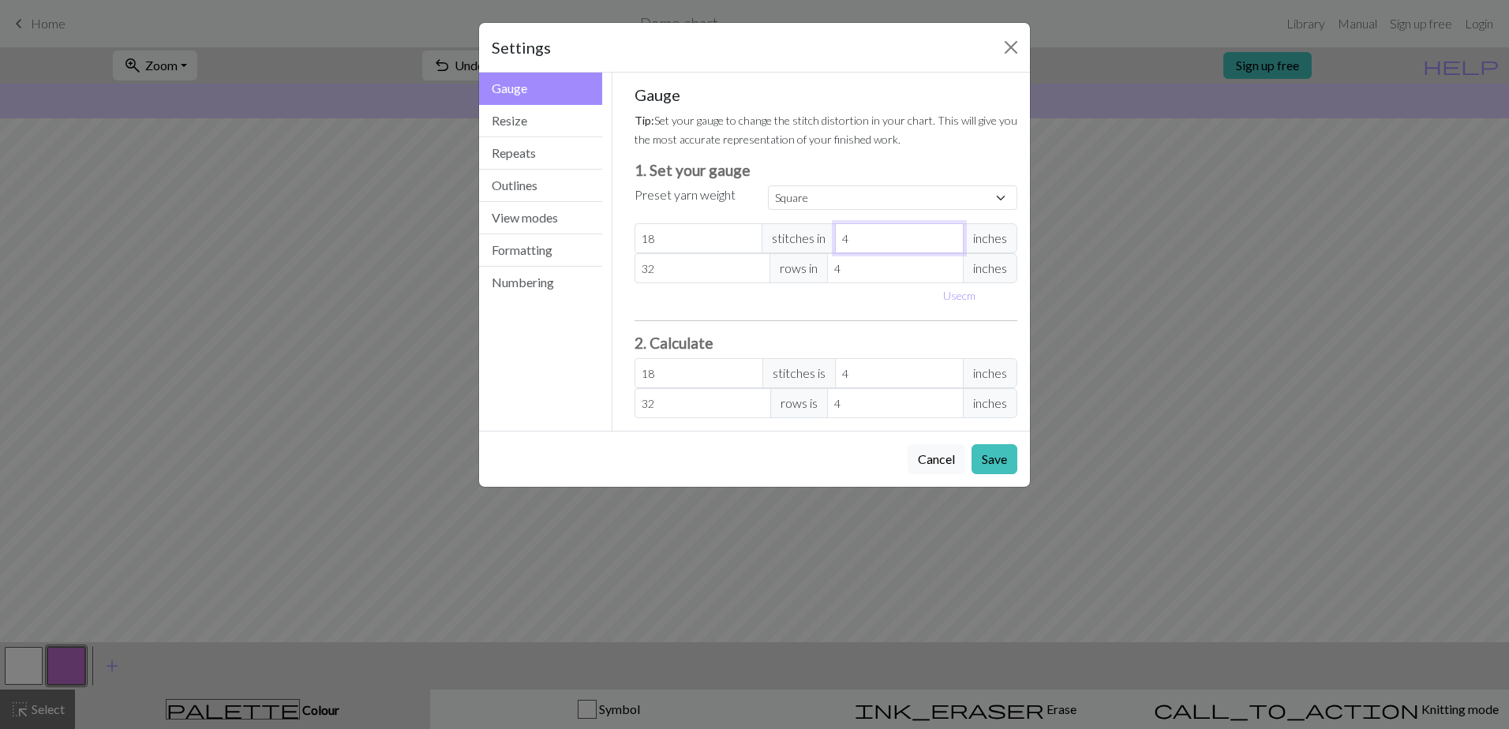
type input "1"
type input "72"
type input "1"
drag, startPoint x: 658, startPoint y: 275, endPoint x: 548, endPoint y: 255, distance: 112.4
click at [579, 257] on div "Gauge Gauge Resize Repeats Outlines View modes Formatting Numbering Gauge Resiz…" at bounding box center [754, 252] width 570 height 358
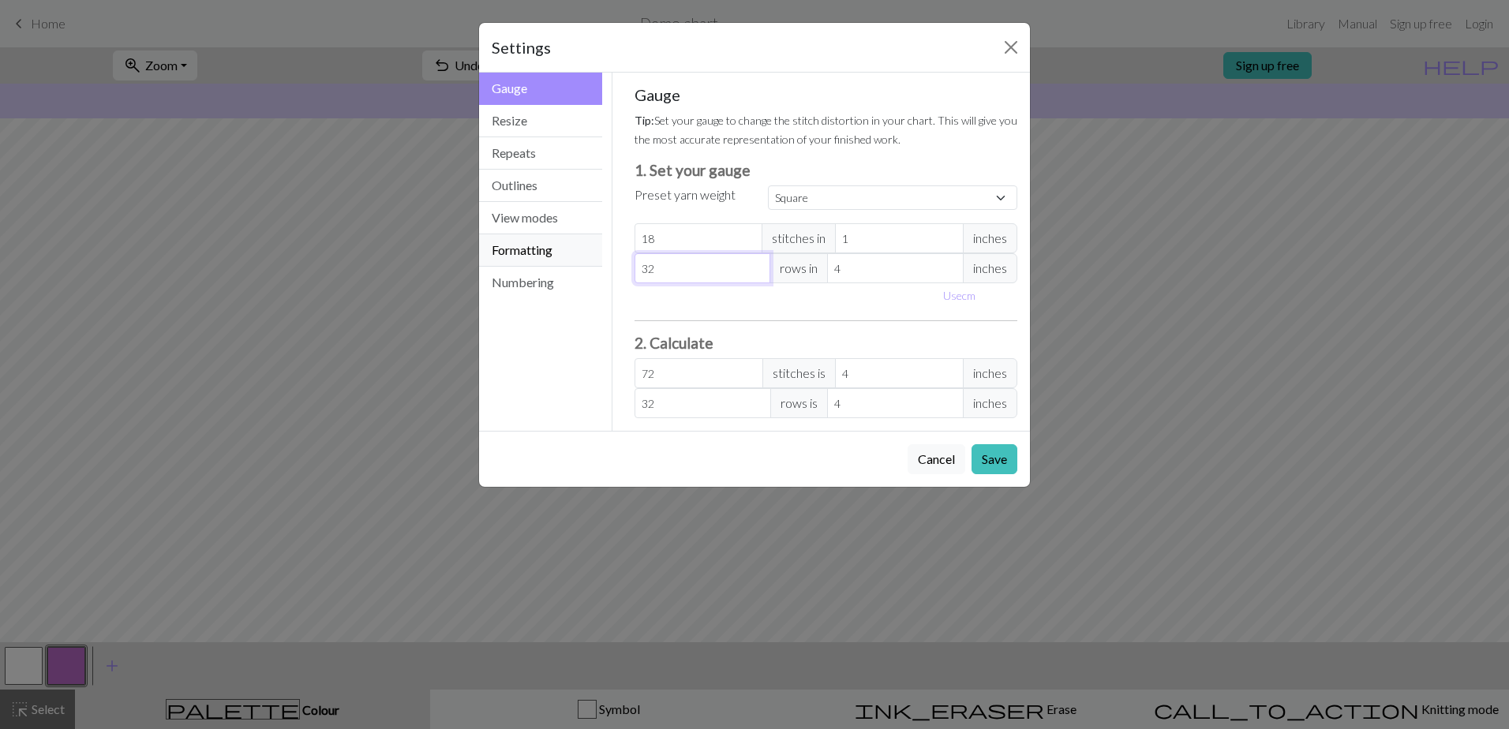
type input "1"
type input "18"
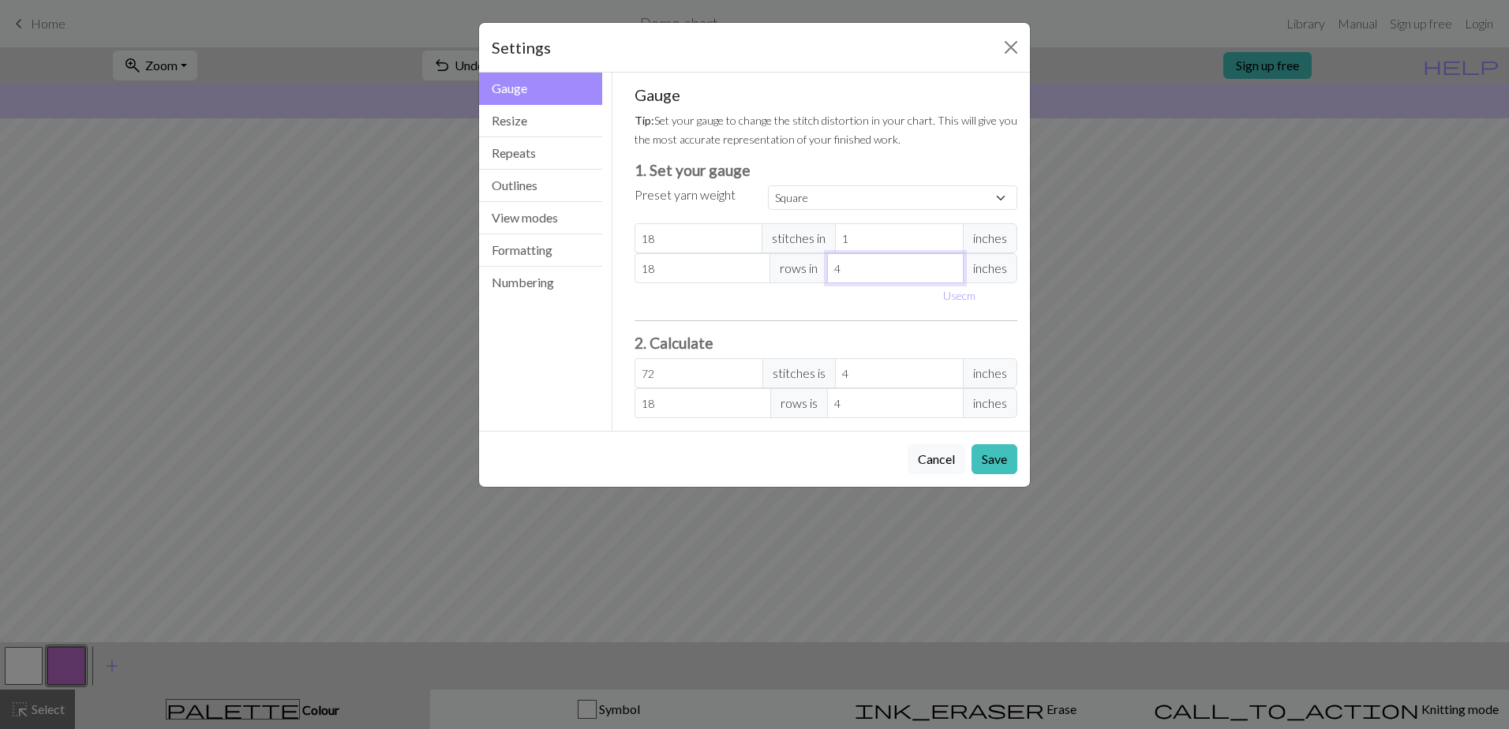
drag, startPoint x: 851, startPoint y: 270, endPoint x: 724, endPoint y: 253, distance: 128.9
click at [735, 254] on div "18 rows in 4 inches" at bounding box center [825, 268] width 383 height 30
type input "1"
type input "72"
type input "1"
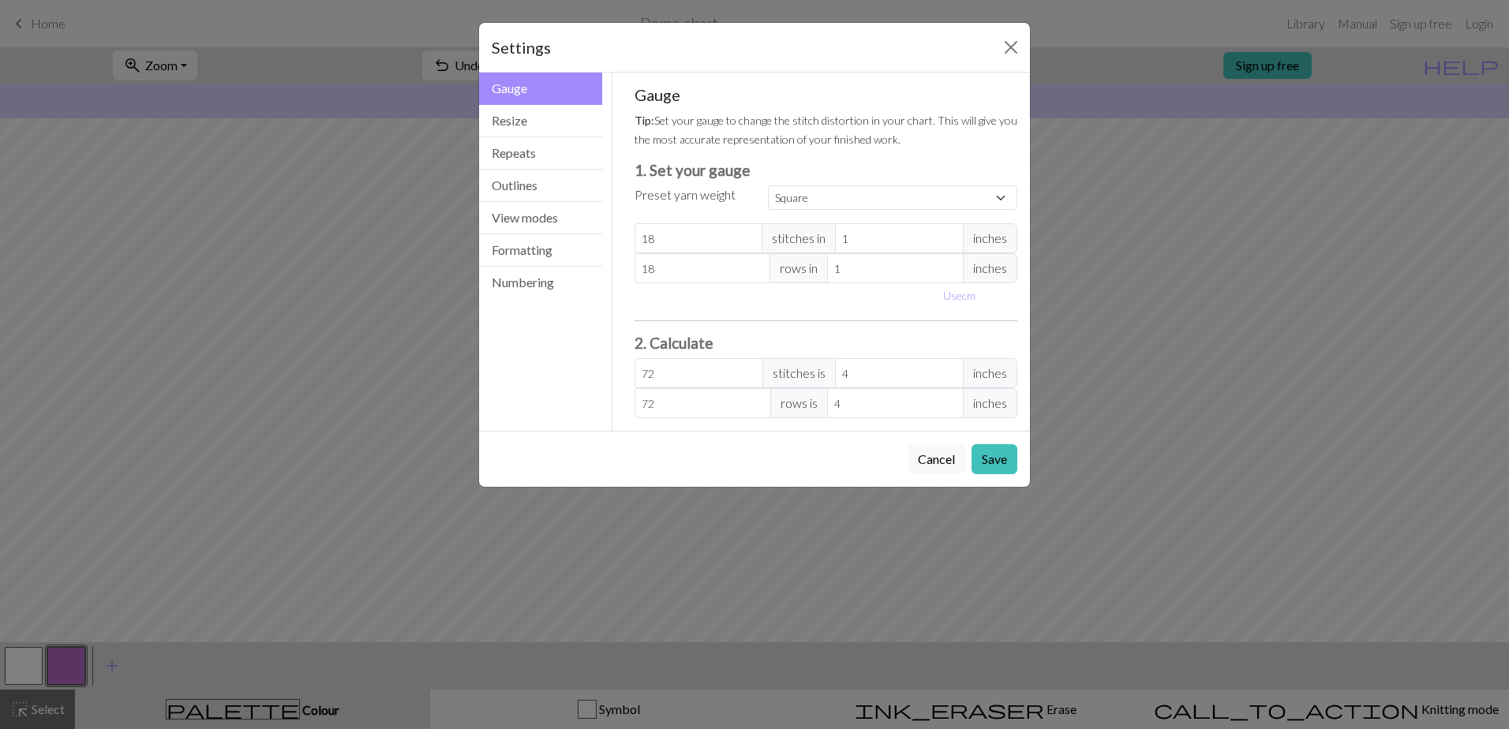
click at [739, 304] on div "Use cm" at bounding box center [826, 295] width 402 height 24
click at [1003, 466] on button "Save" at bounding box center [994, 459] width 46 height 30
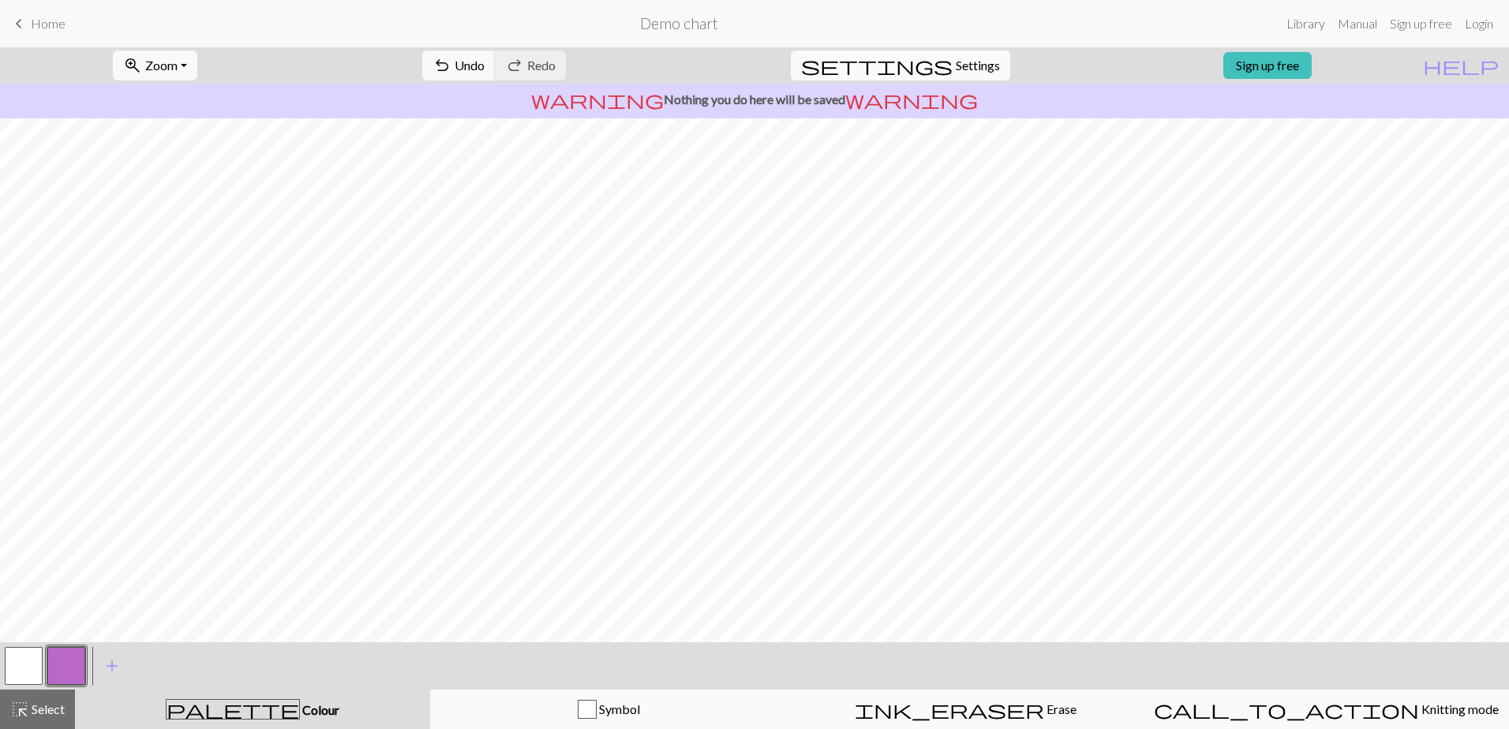
click at [931, 62] on span "settings" at bounding box center [876, 65] width 151 height 22
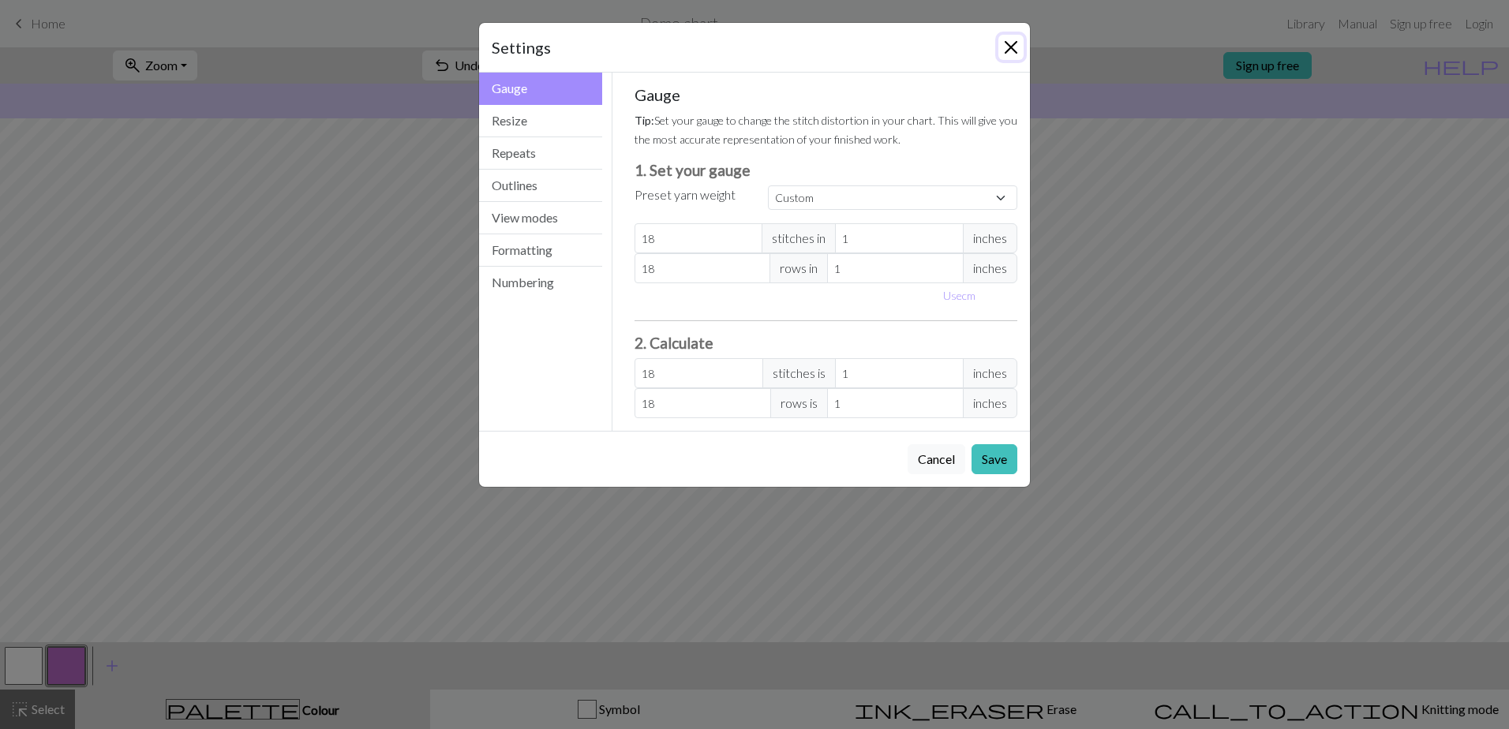
click at [1010, 43] on button "Close" at bounding box center [1010, 47] width 25 height 25
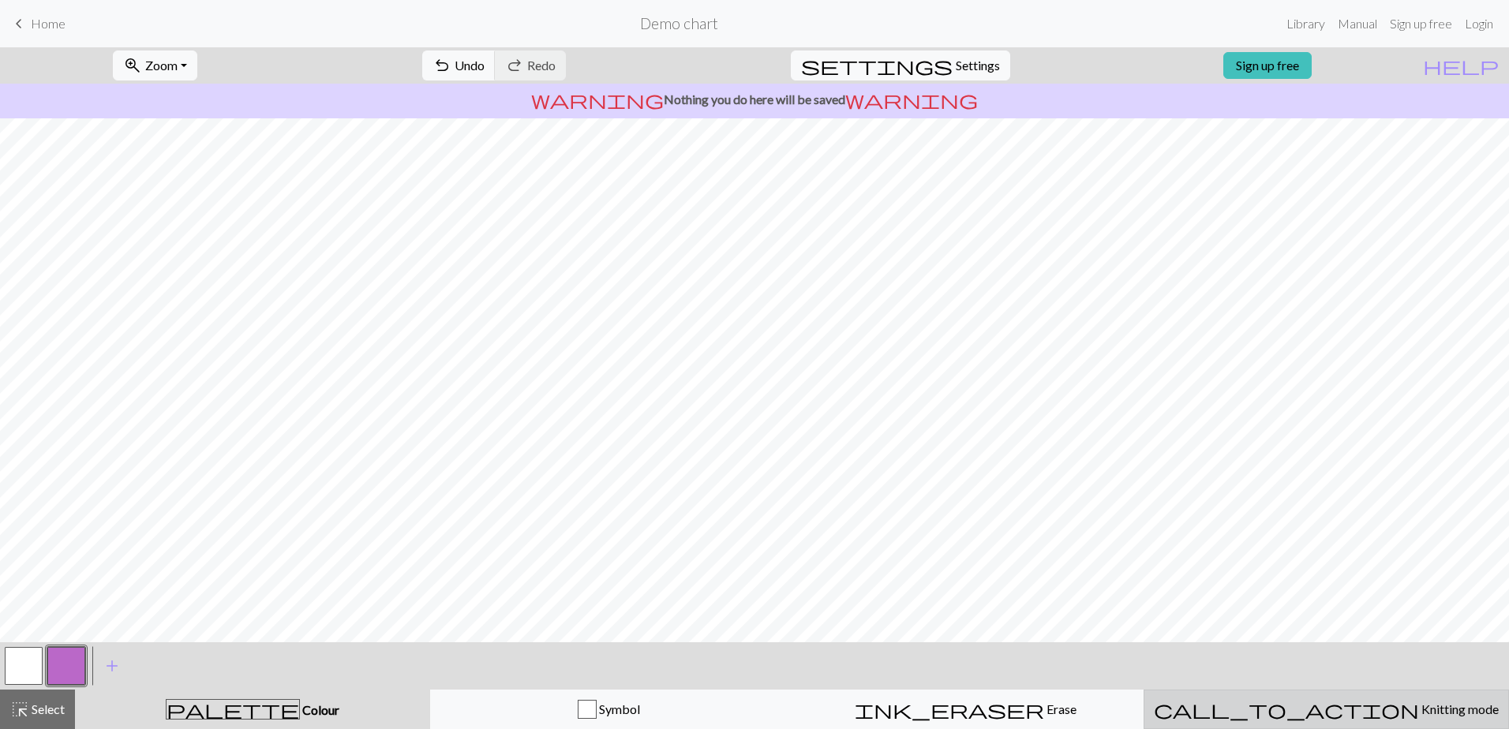
click at [1419, 706] on span "Knitting mode" at bounding box center [1459, 708] width 80 height 15
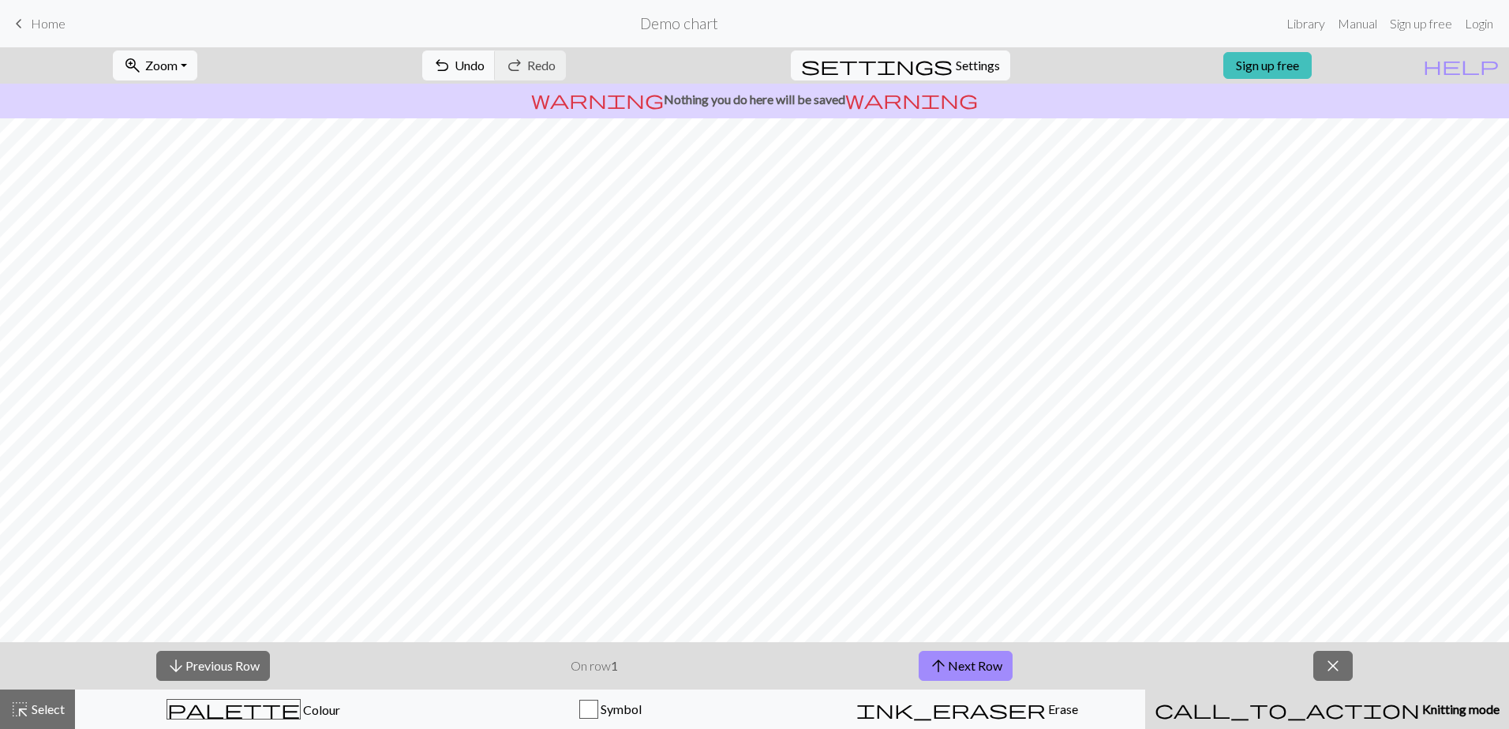
click at [1419, 706] on span "Knitting mode" at bounding box center [1459, 708] width 80 height 15
click at [1317, 675] on button "close" at bounding box center [1332, 666] width 39 height 30
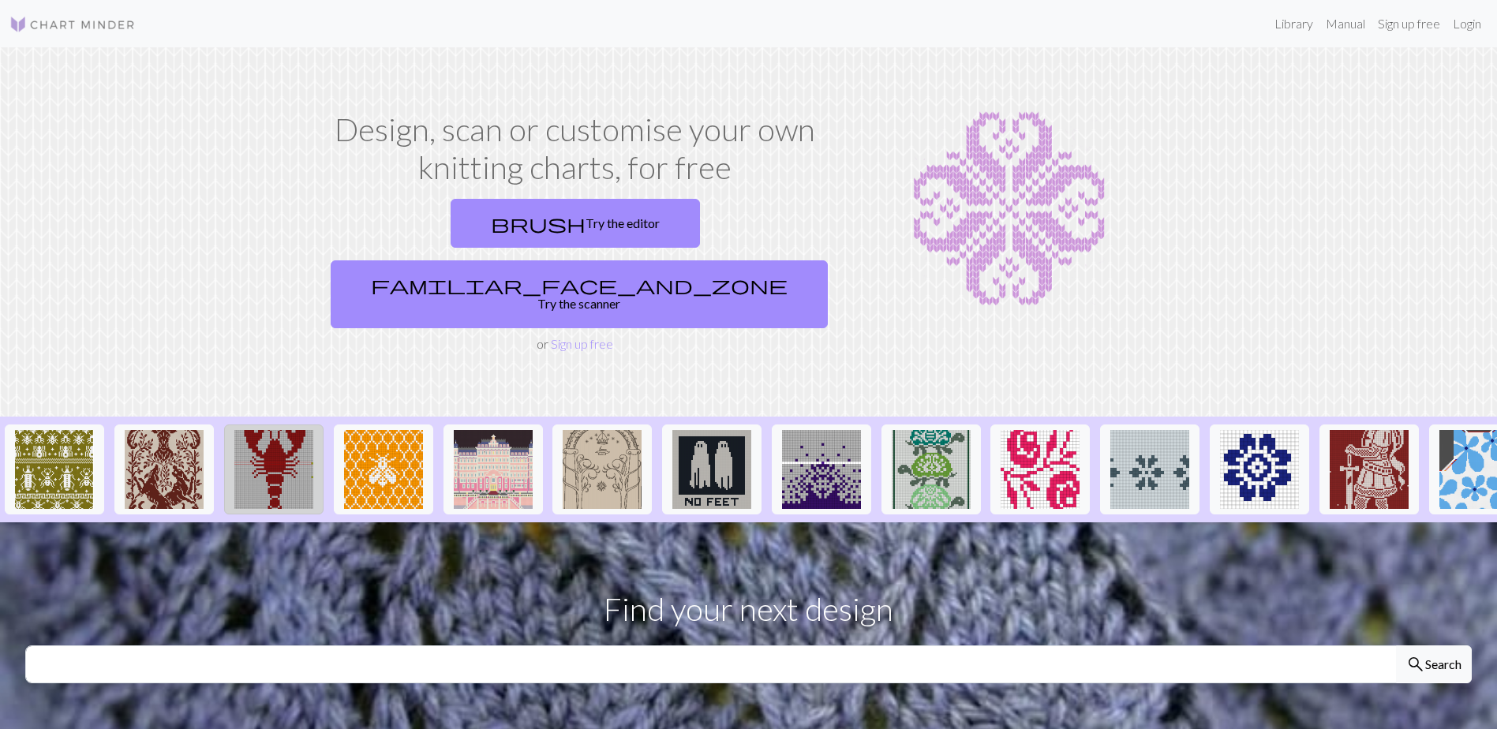
click at [265, 430] on img at bounding box center [273, 469] width 79 height 79
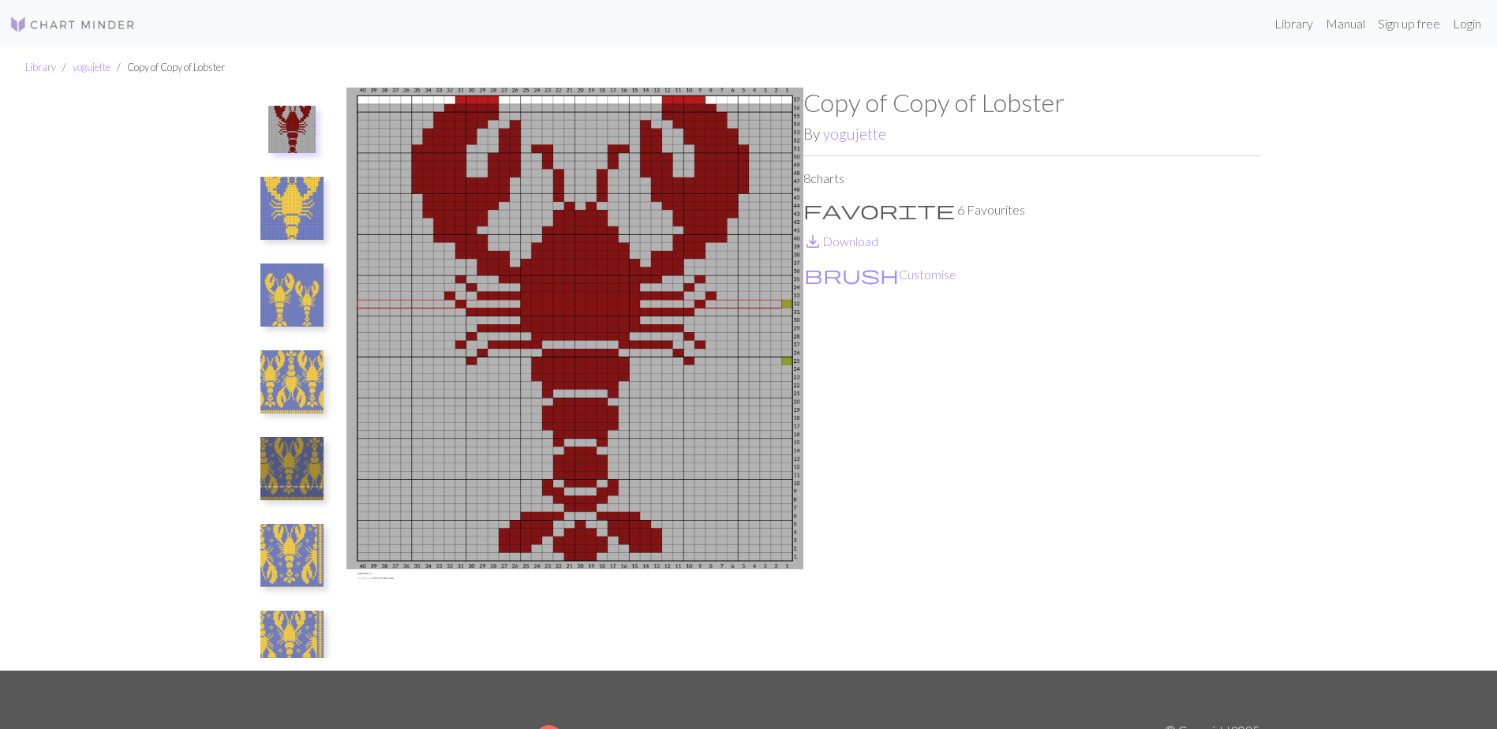
click at [258, 298] on button at bounding box center [292, 295] width 84 height 74
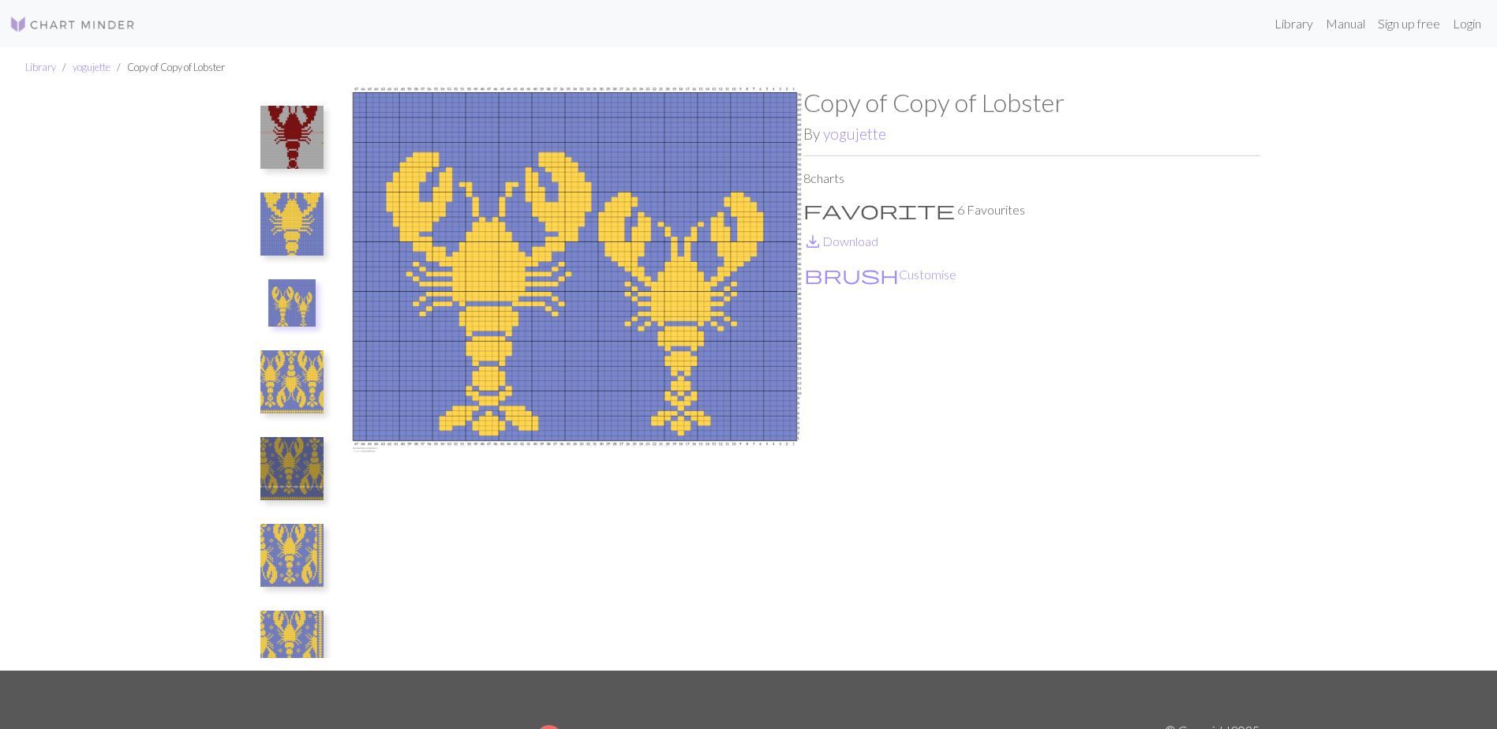
click at [291, 297] on img at bounding box center [291, 302] width 47 height 47
click at [286, 384] on img at bounding box center [291, 381] width 63 height 63
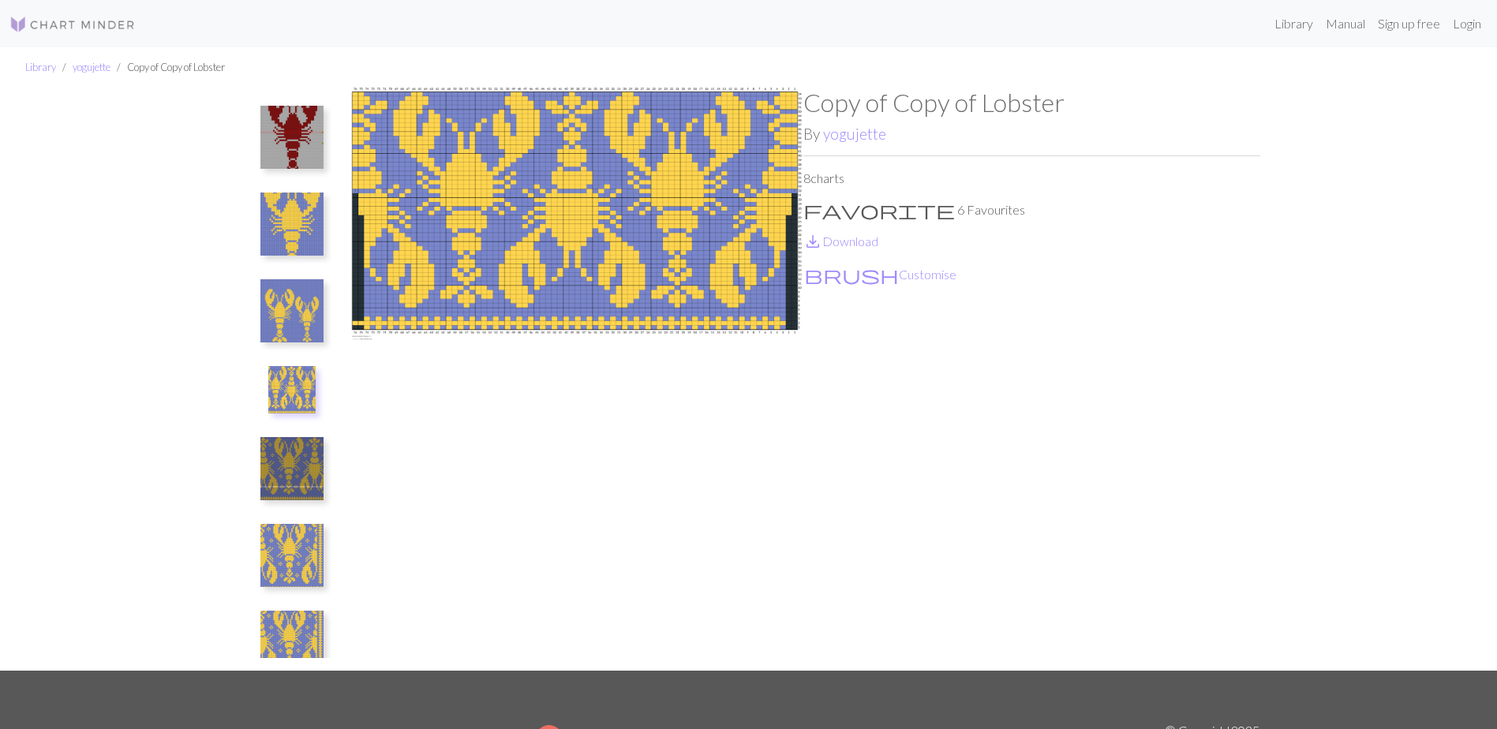
click at [283, 303] on img at bounding box center [291, 310] width 63 height 63
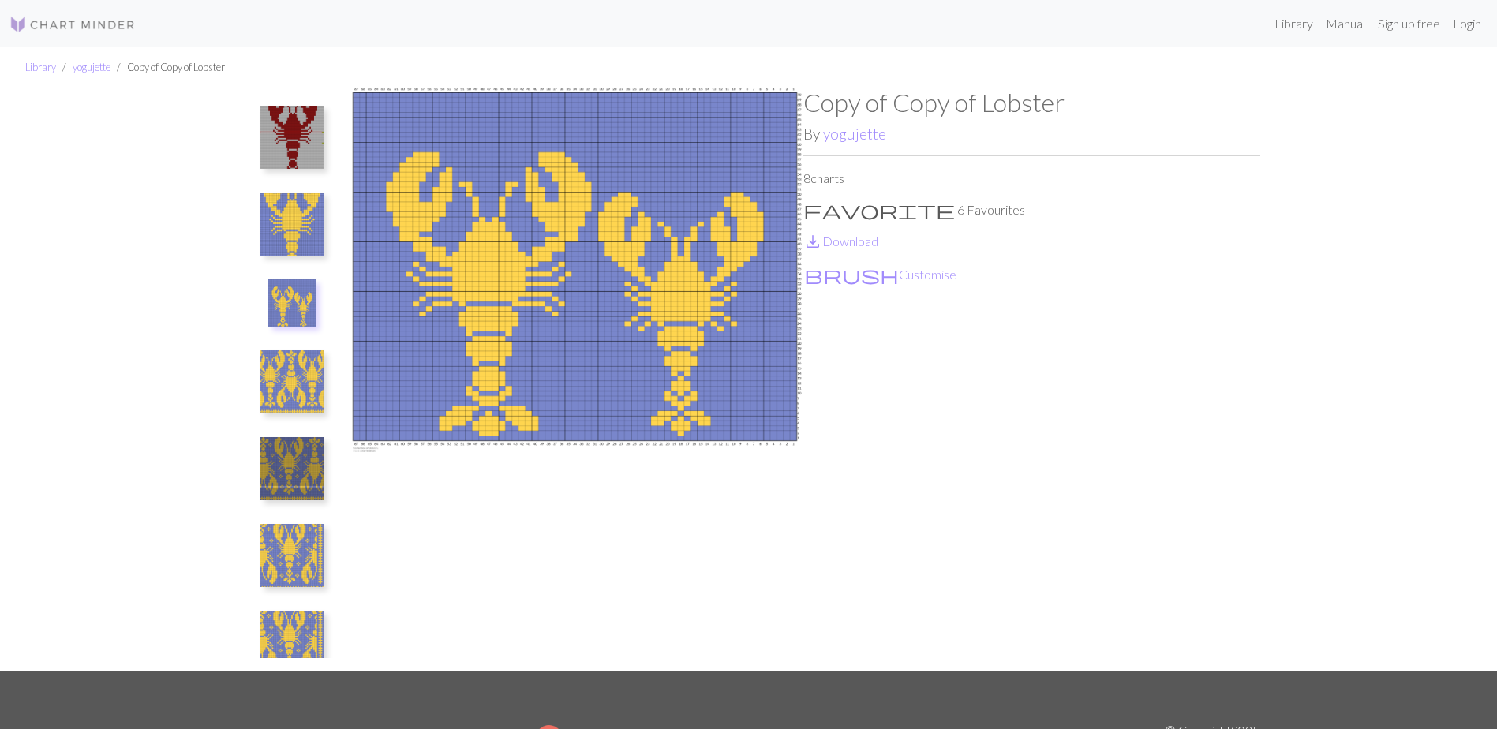
click at [271, 543] on img at bounding box center [291, 555] width 63 height 63
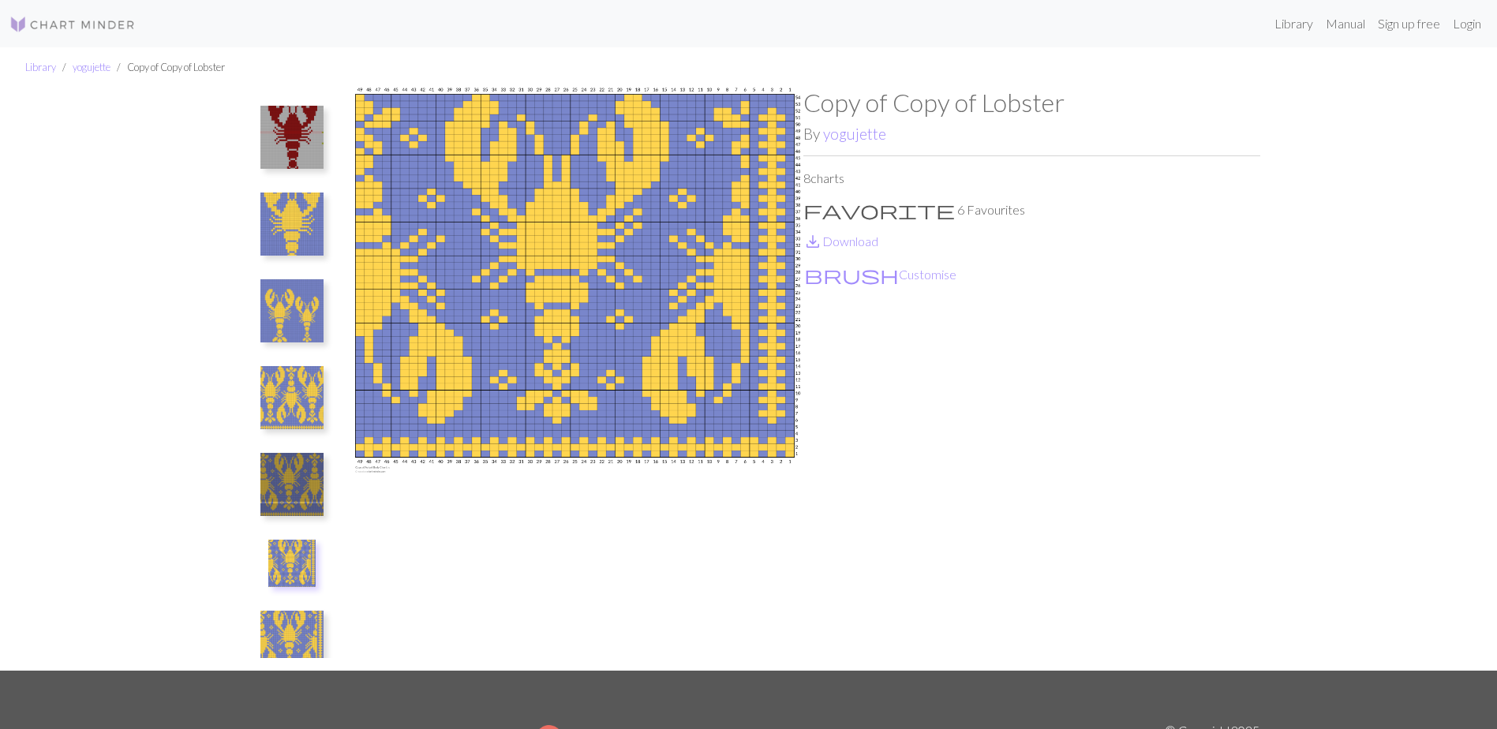
click at [273, 463] on img at bounding box center [291, 484] width 63 height 63
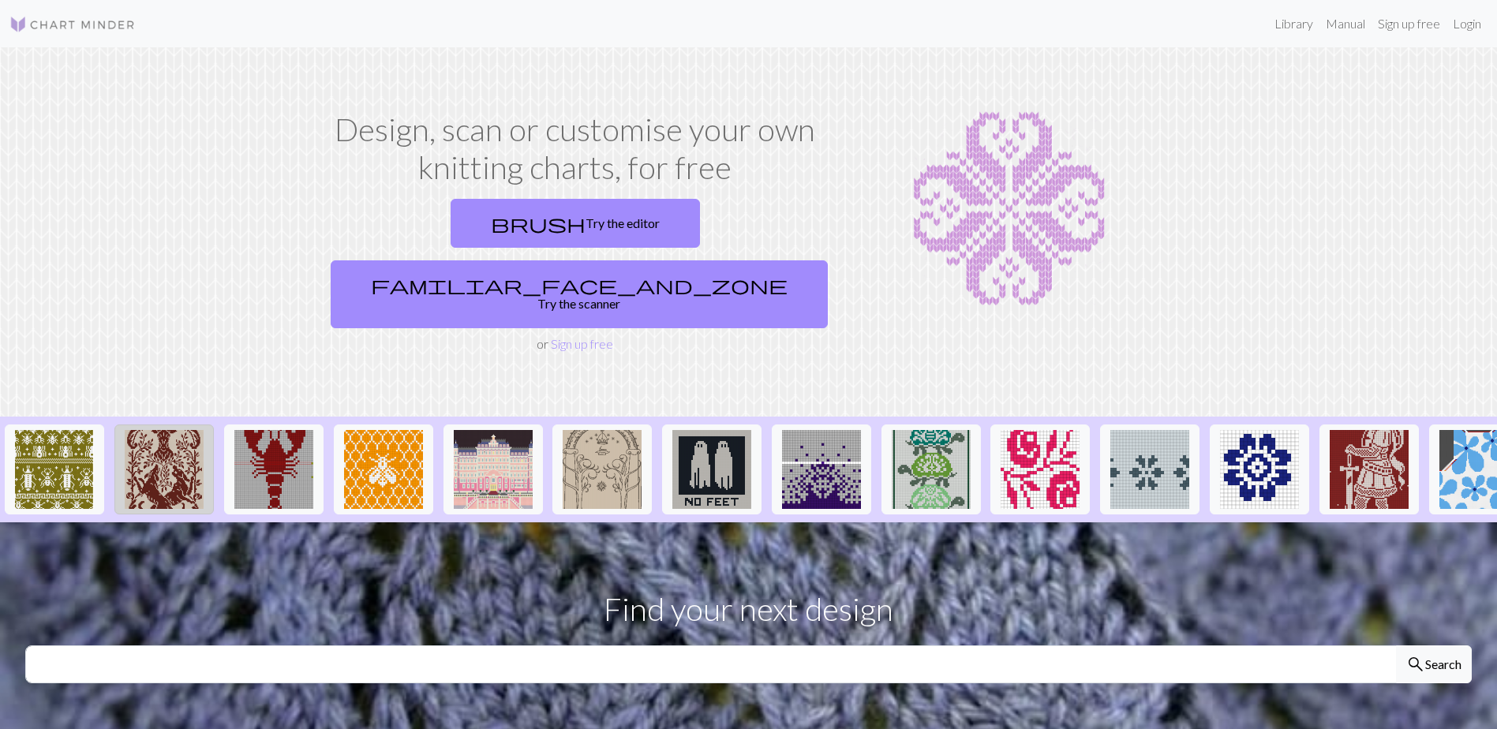
click at [163, 431] on img at bounding box center [164, 469] width 79 height 79
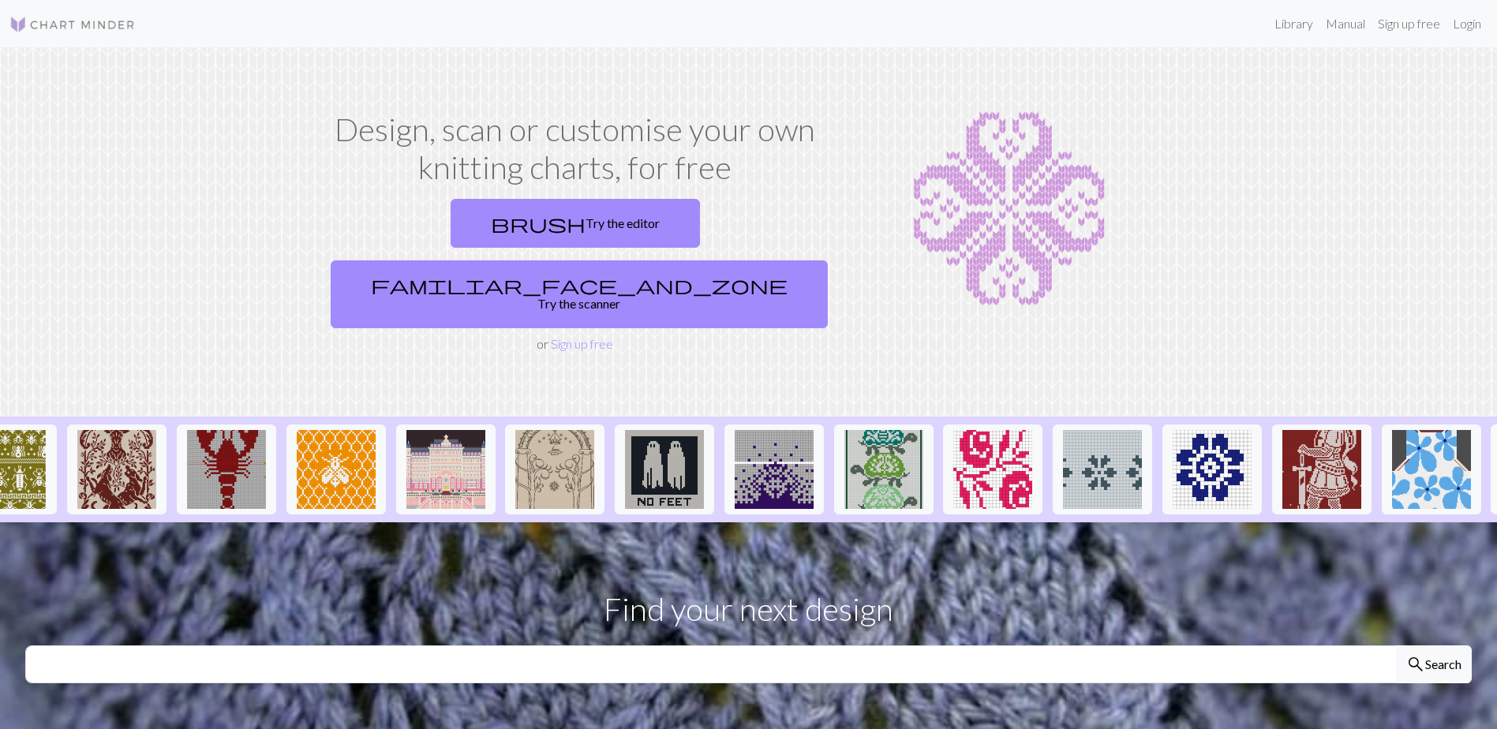
scroll to position [0, 46]
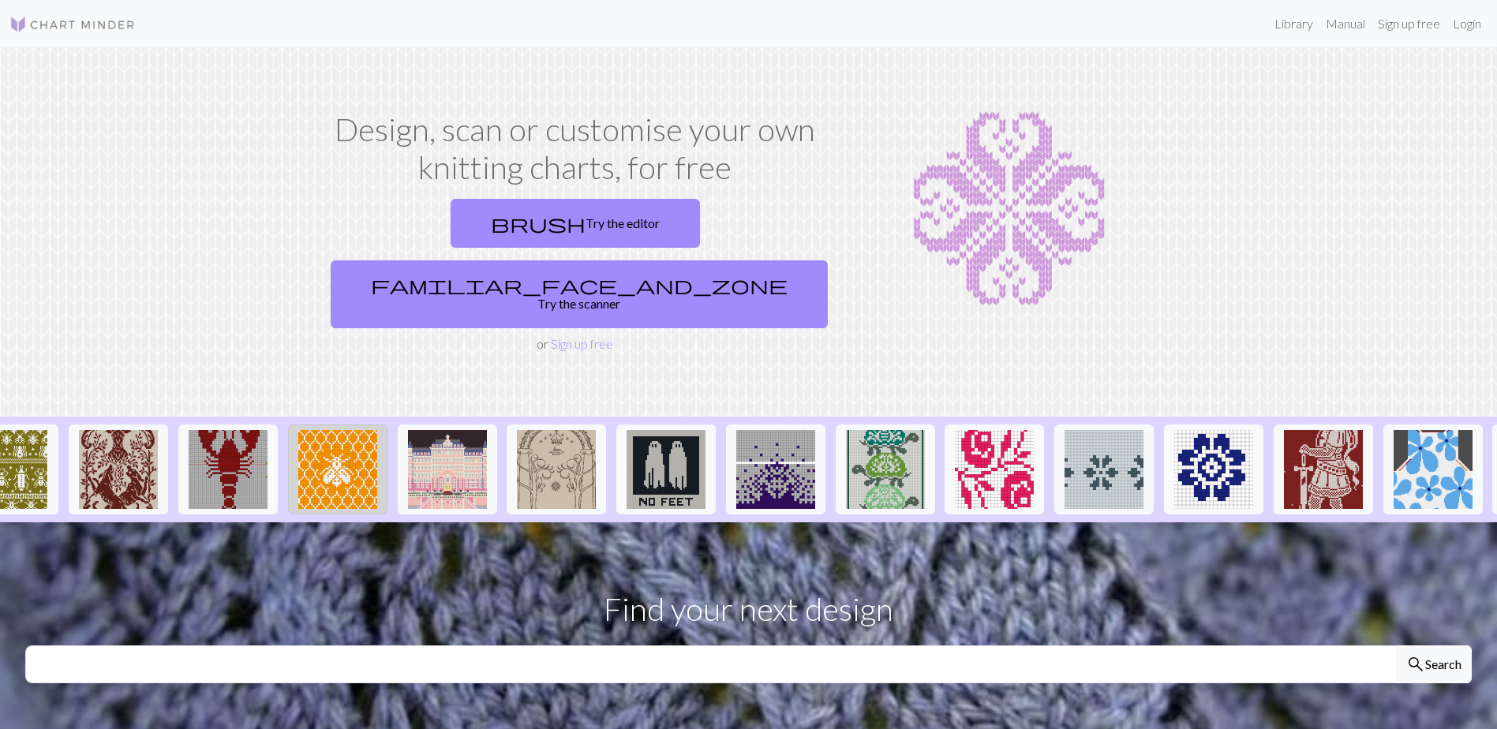
click at [360, 440] on img at bounding box center [337, 469] width 79 height 79
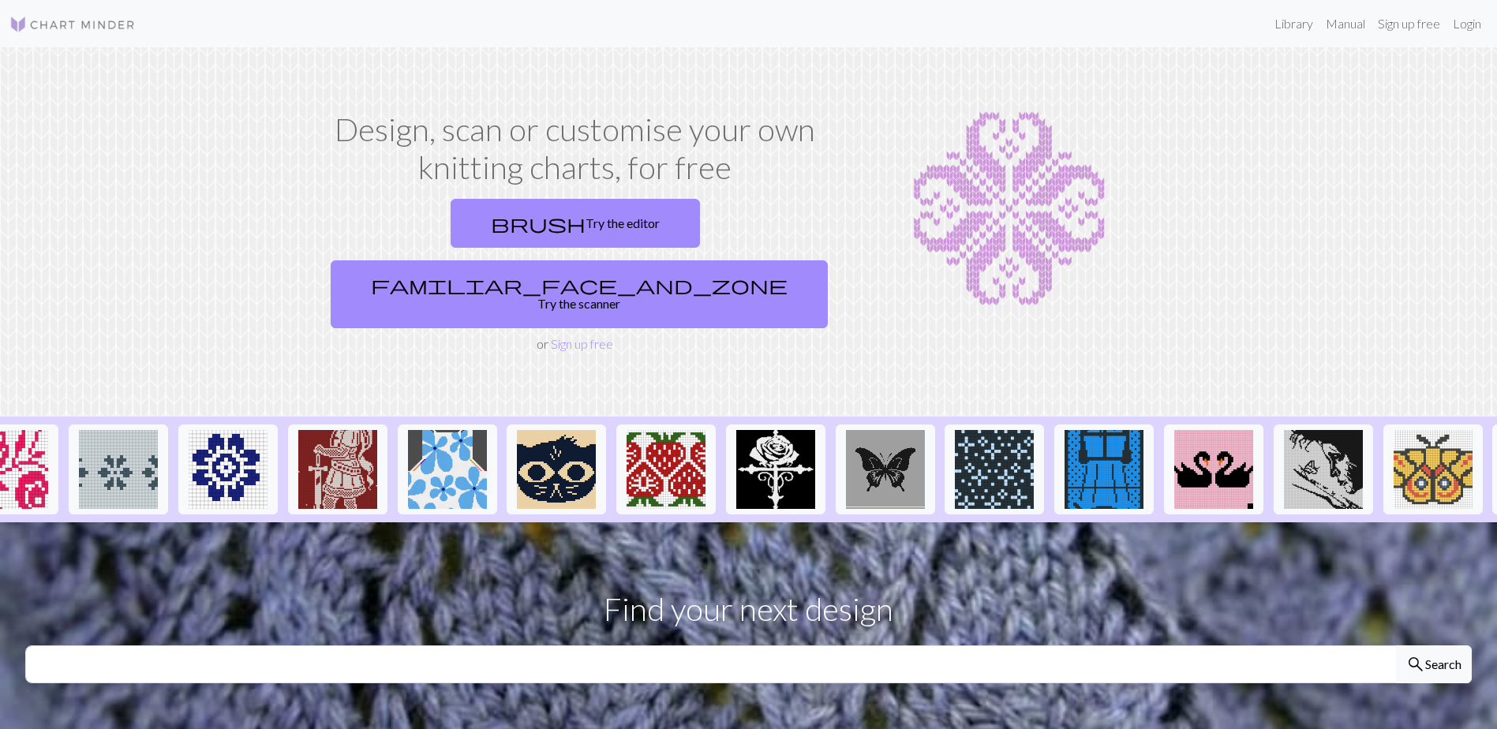
scroll to position [0, 1238]
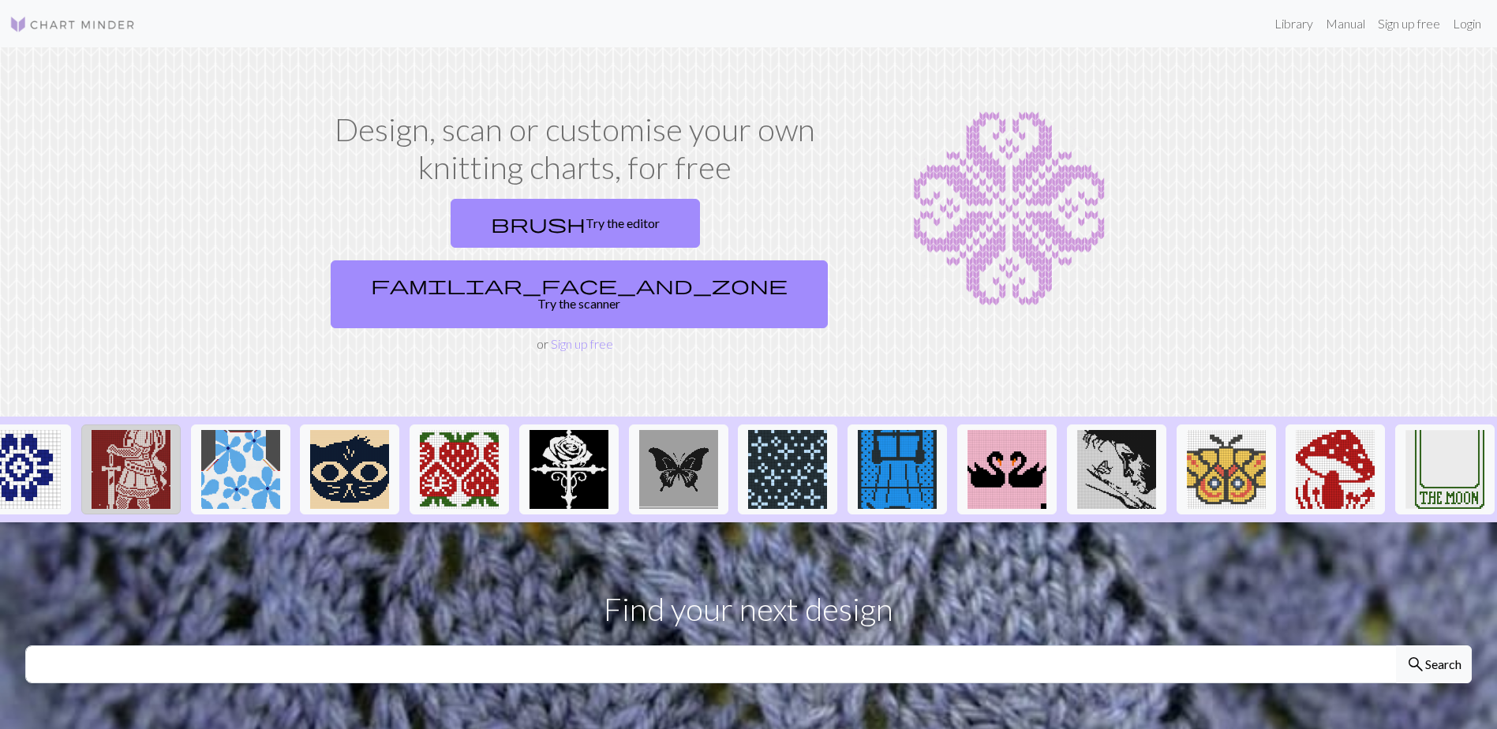
click at [125, 430] on img at bounding box center [131, 469] width 79 height 79
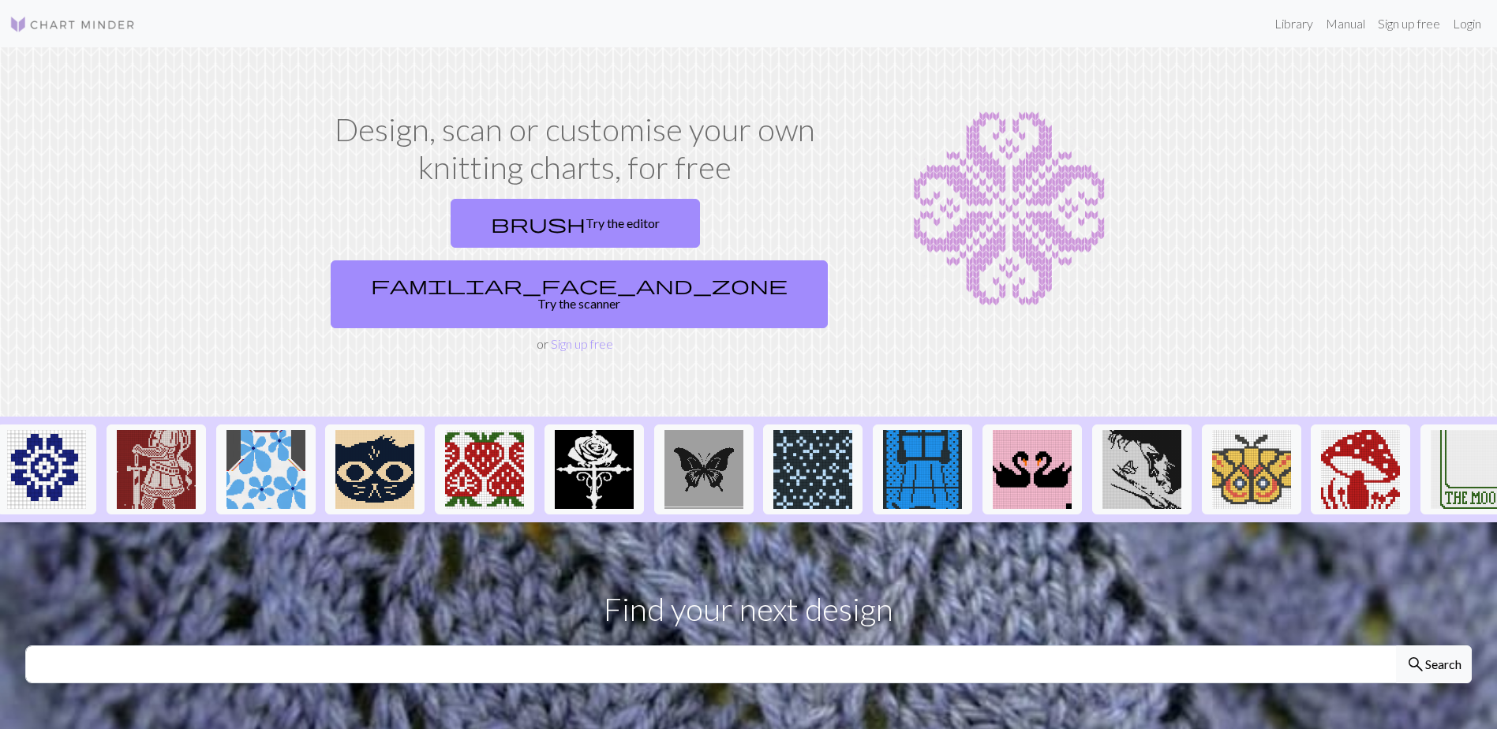
scroll to position [0, 1241]
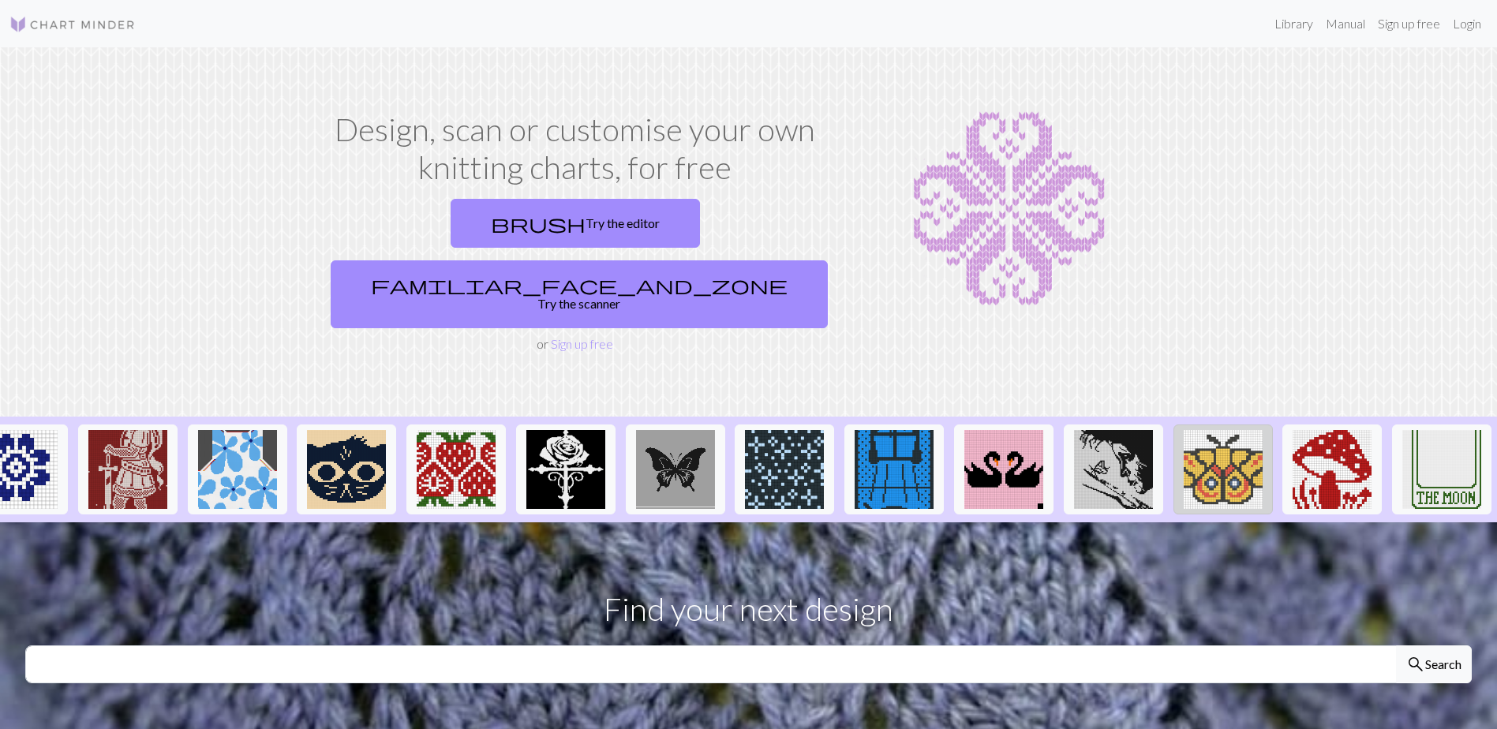
click at [1228, 432] on img at bounding box center [1223, 469] width 79 height 79
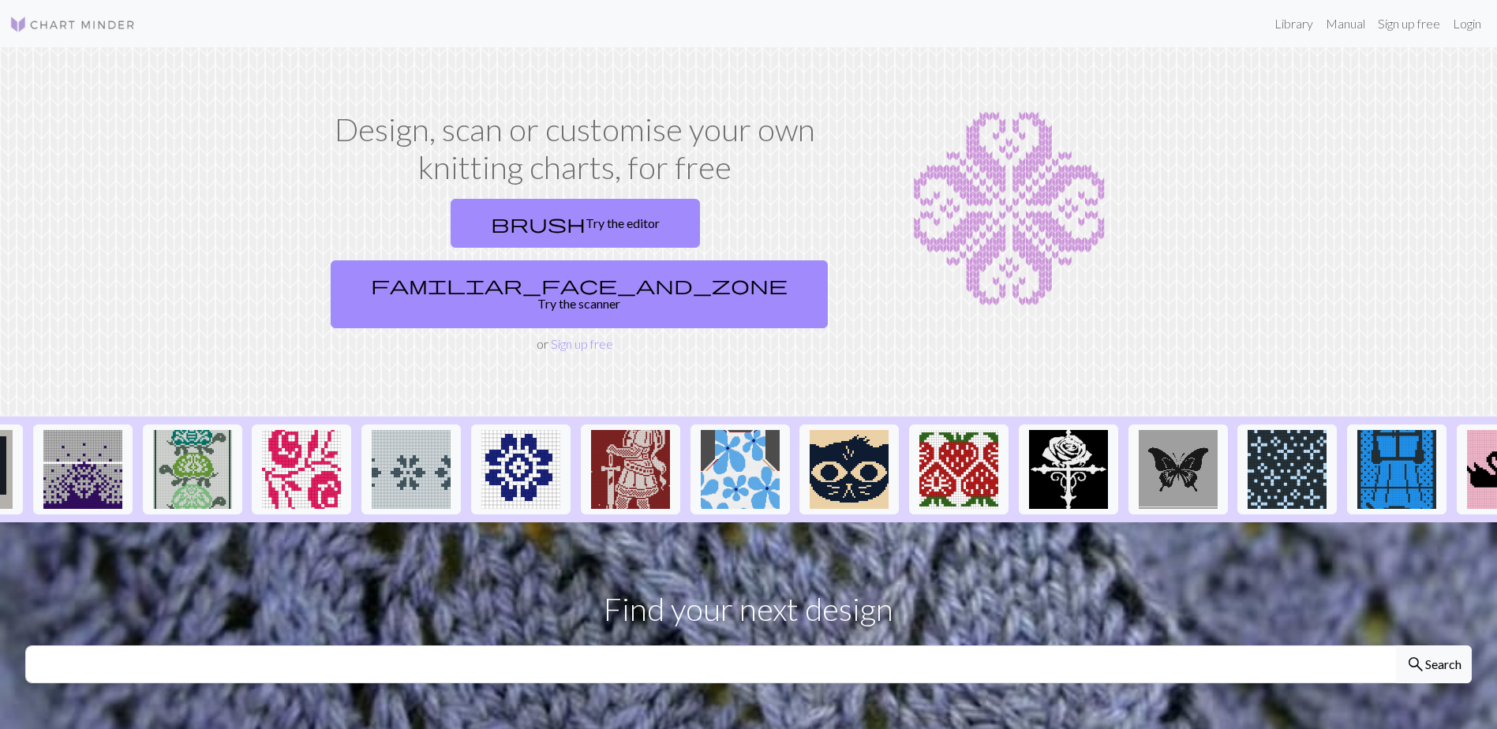
scroll to position [0, 726]
